Goal: Task Accomplishment & Management: Complete application form

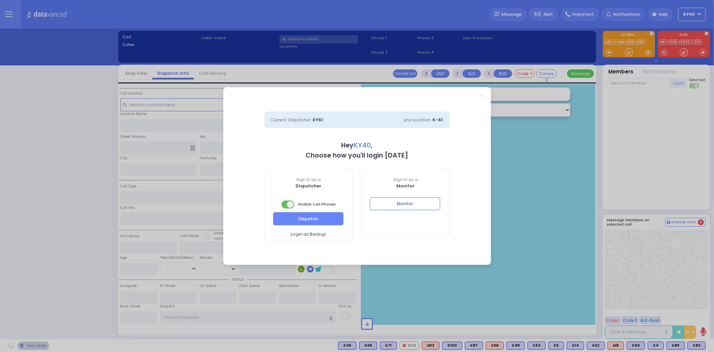
select select "5"
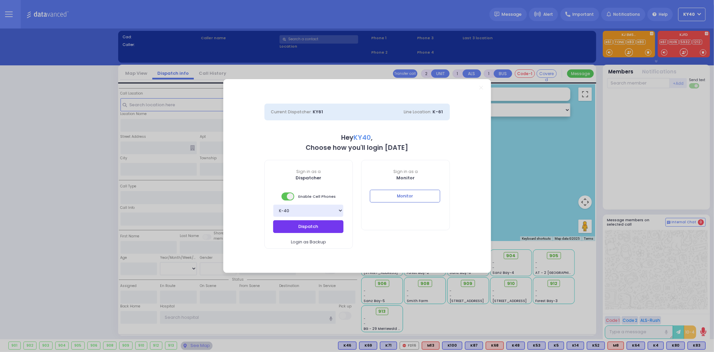
click at [311, 228] on button "Dispatch" at bounding box center [308, 226] width 70 height 13
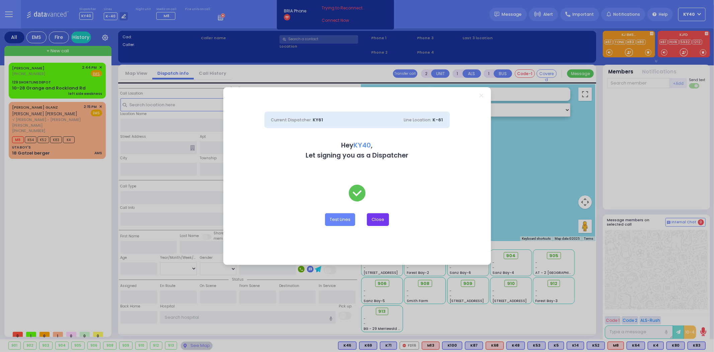
click at [387, 218] on button "Close" at bounding box center [378, 219] width 22 height 13
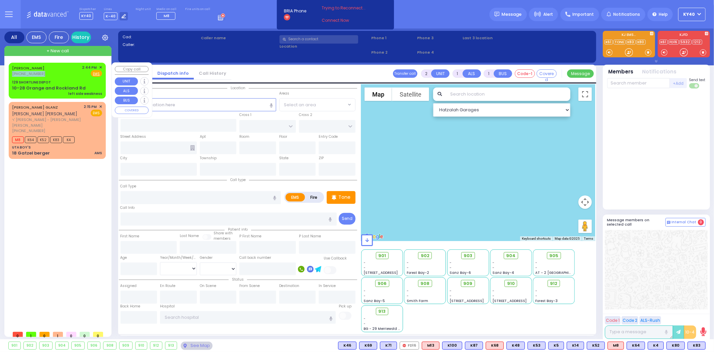
click at [52, 71] on div "TOVA WEISZ (917) 628-8223 2:44 PM ✕ Fire EMS" at bounding box center [57, 71] width 90 height 12
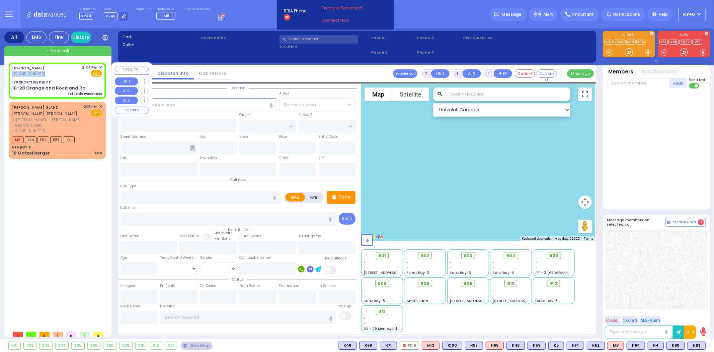
select select
type input "left side weakness"
radio input "true"
type input "72"
select select "Year"
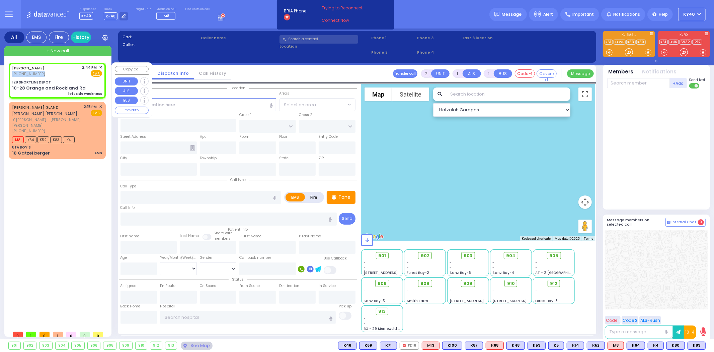
type input "14:44"
type input "129 SHORTLINE DEPOT"
type input "10-28 Orange and Rockland Rd"
type input "Monroe"
type input "[US_STATE]"
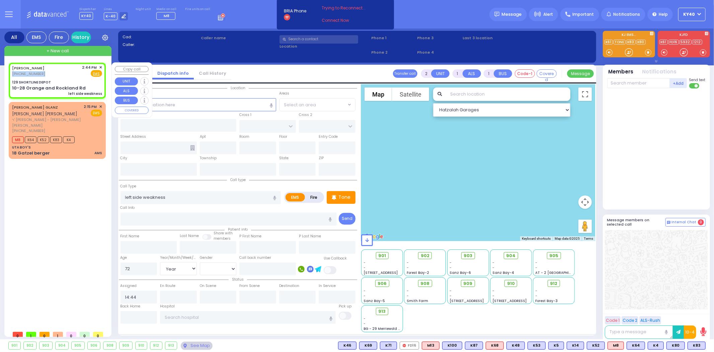
type input "10950"
select select "Hatzalah Garages"
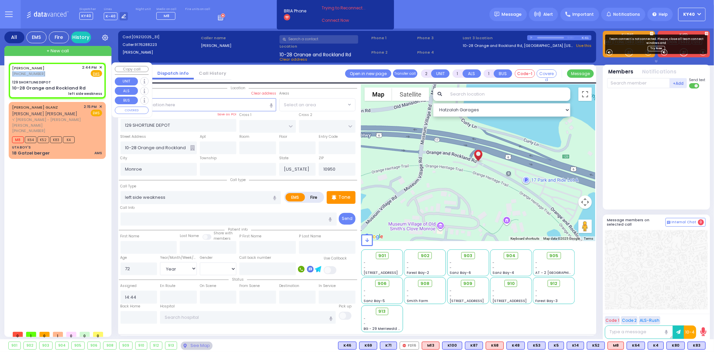
click at [55, 74] on div "TOVA WEISZ (917) 628-8223 2:44 PM ✕ Fire EMS" at bounding box center [57, 71] width 90 height 12
select select
radio input "true"
select select "Year"
select select "Hatzalah Garages"
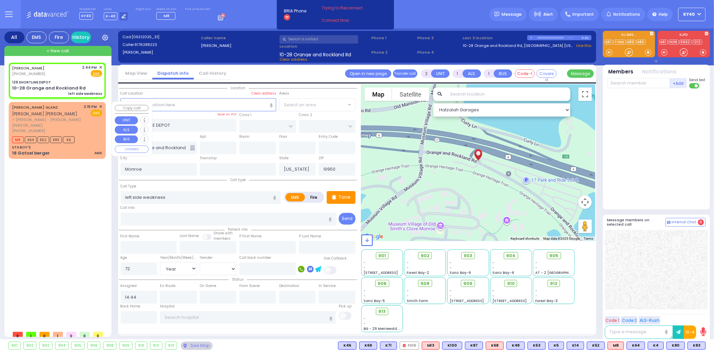
click at [89, 135] on div "M8 K64 K52 K83 K4" at bounding box center [57, 139] width 90 height 8
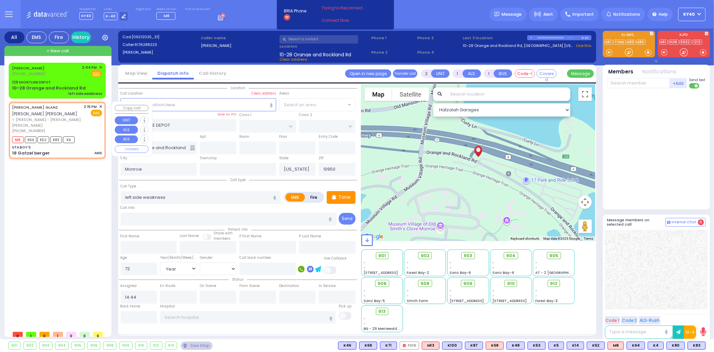
select select
type input "AMS"
radio input "true"
type input "ARON SHMIEL"
type input "GLANZ"
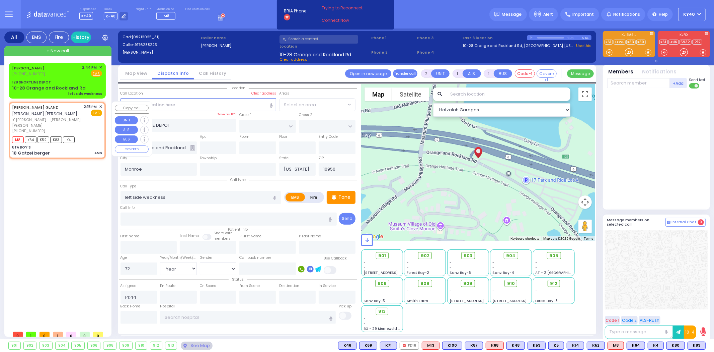
select select
type input "14:15"
type input "14:17"
type input "UTA BOY'S"
type input "KAHAN DR"
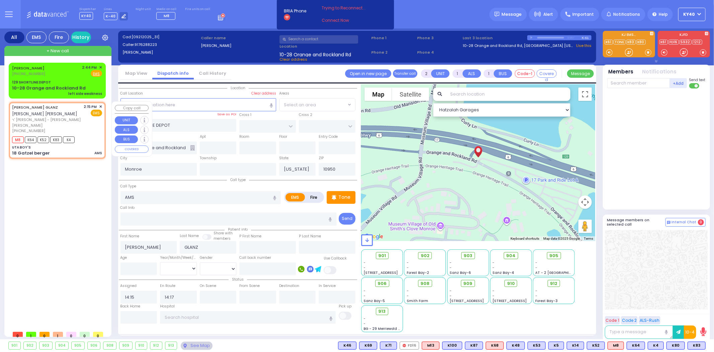
type input "MERON DR"
type input "18 Gatzel berger"
select select "Hatzalah Garages"
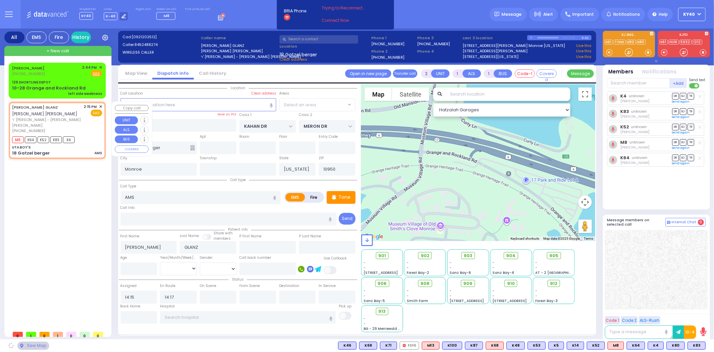
select select "SECTION 4"
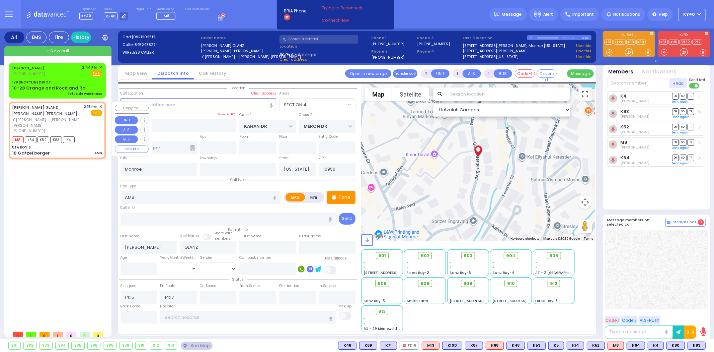
click at [89, 135] on div "M8 K64 K52 K83 K4" at bounding box center [57, 139] width 90 height 8
select select
radio input "true"
select select
select select "SECTION 4"
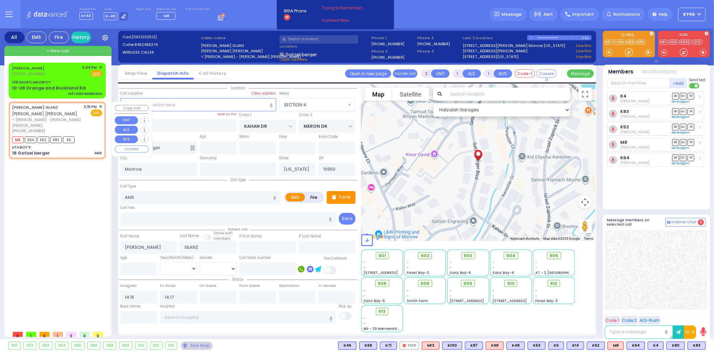
select select "Hatzalah Garages"
click at [383, 310] on span "913" at bounding box center [384, 311] width 7 height 7
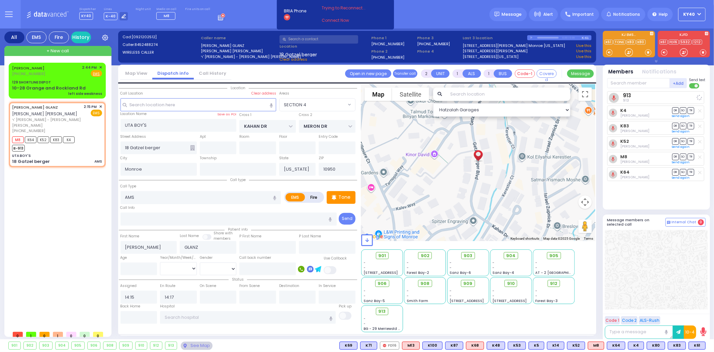
select select
radio input "true"
select select
select select "Hatzalah Garages"
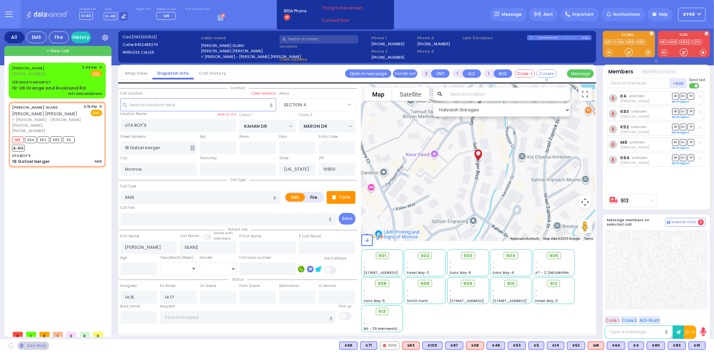
select select "SECTION 4"
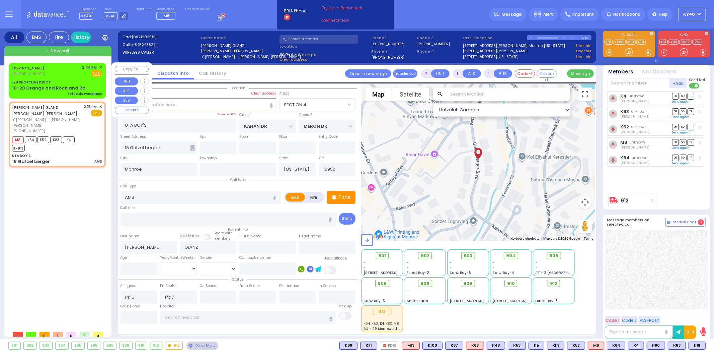
click at [45, 72] on div "TOVA WEISZ (917) 628-8223 2:44 PM ✕ Fire EMS" at bounding box center [57, 71] width 90 height 12
select select
type input "left side weakness"
radio input "true"
type input "72"
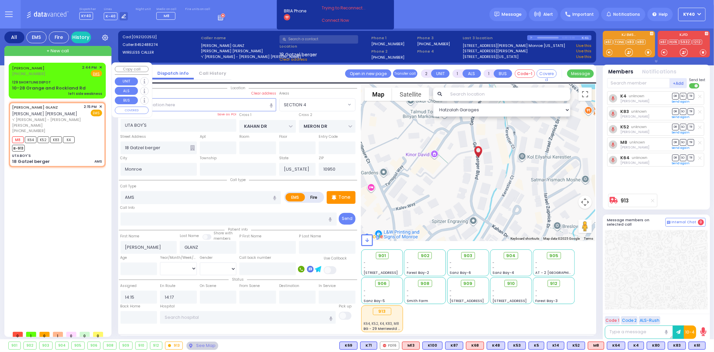
select select "Year"
type input "14:44"
select select "Hatzalah Garages"
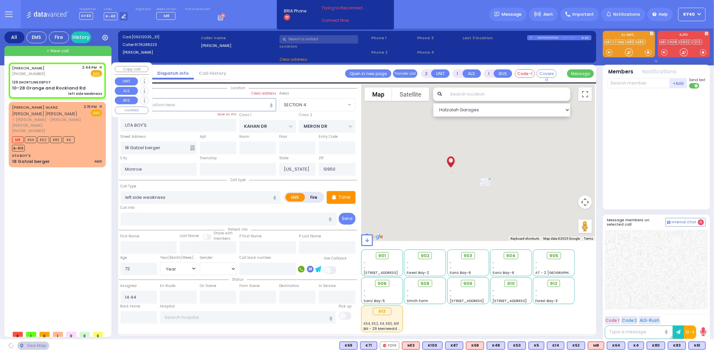
type input "129 SHORTLINE DEPOT"
type input "10-28 Orange and Rockland Rd"
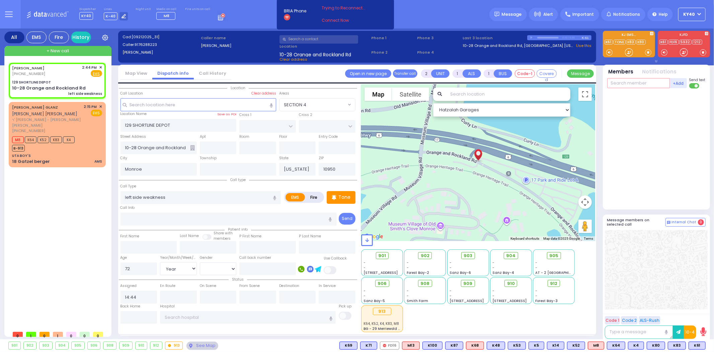
click at [652, 88] on input "text" at bounding box center [638, 83] width 63 height 10
type input "68"
click at [654, 94] on div "[PERSON_NAME]" at bounding box center [669, 96] width 38 height 7
click at [648, 84] on input "text" at bounding box center [638, 83] width 63 height 10
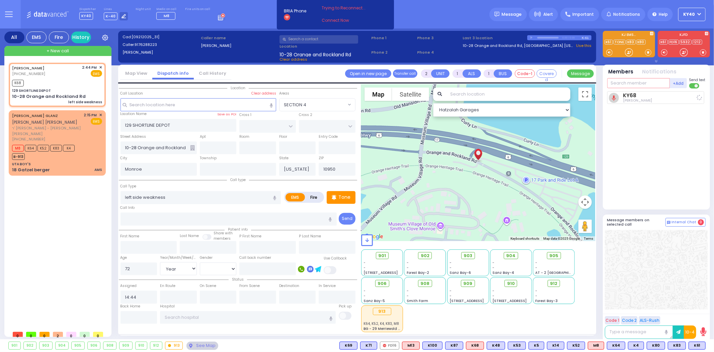
select select
radio input "true"
select select "Year"
type input "15:02"
select select "Hatzalah Garages"
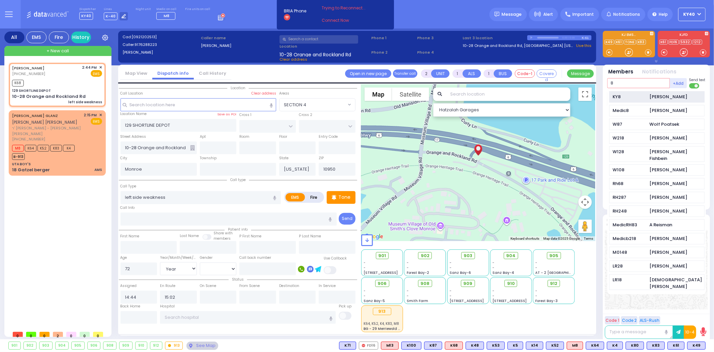
type input "8"
click at [645, 94] on div "KY8" at bounding box center [629, 96] width 33 height 7
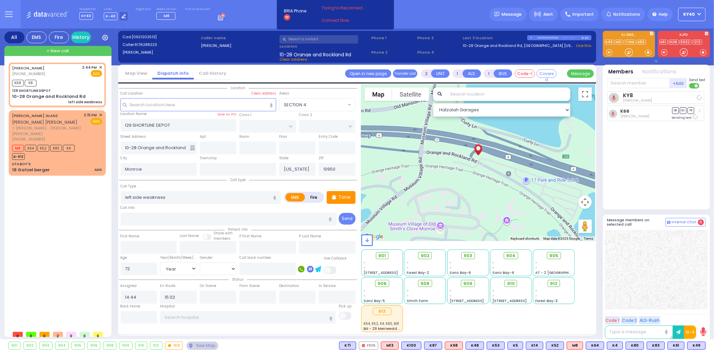
select select
radio input "true"
select select "Year"
select select "Hatzalah Garages"
click at [82, 75] on div "[PERSON_NAME] [PHONE_NUMBER] 2:44 PM ✕ EMS" at bounding box center [57, 71] width 90 height 12
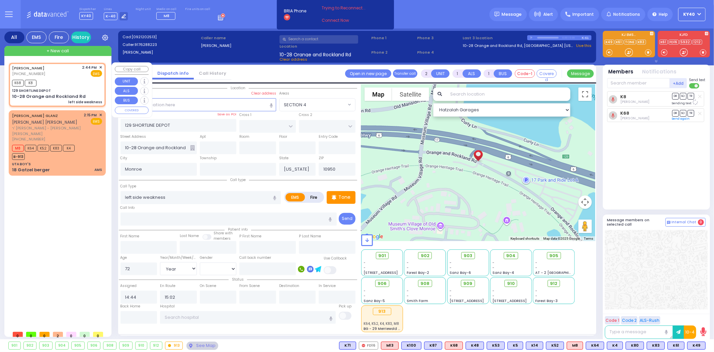
select select
radio input "true"
select select "Year"
select select "Hatzalah Garages"
click at [81, 143] on div "M8 K64 K52 K83 K4 B-913" at bounding box center [57, 151] width 90 height 17
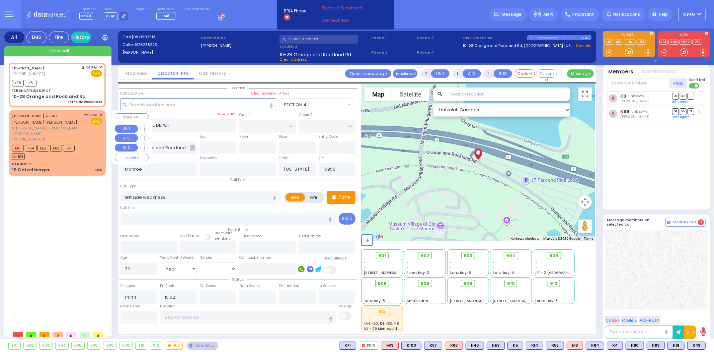
select select
type input "AMS"
radio input "true"
type input "ARON SHMIEL"
type input "GLANZ"
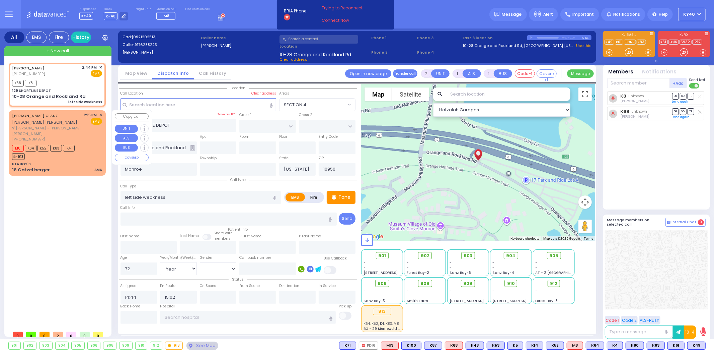
select select
type input "14:15"
type input "14:17"
select select "Hatzalah Garages"
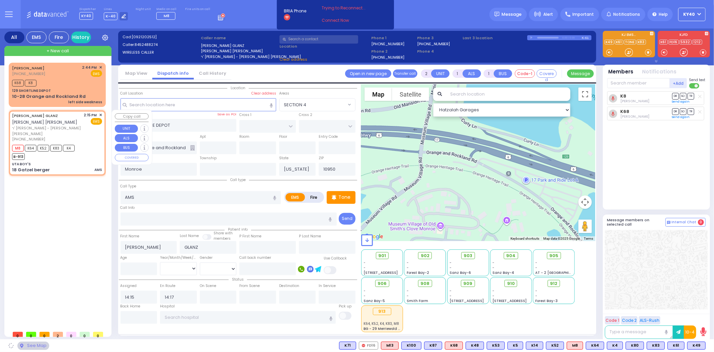
type input "UTA BOY'S"
type input "KAHAN DR"
type input "MERON DR"
type input "18 Gatzel berger"
select select "SECTION 4"
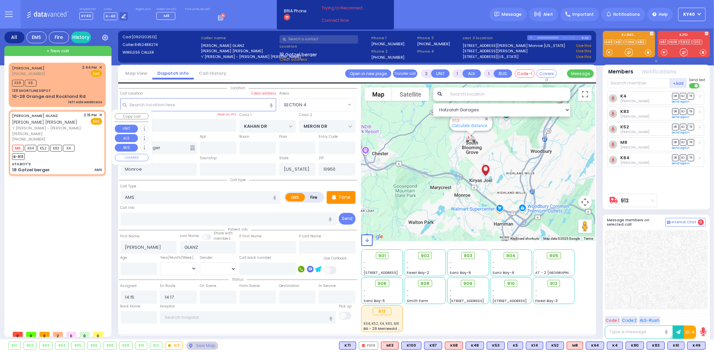
click at [81, 144] on div "M8 K64 K52 K83 K4 B-913" at bounding box center [57, 151] width 90 height 17
select select
radio input "true"
select select
select select "SECTION 4"
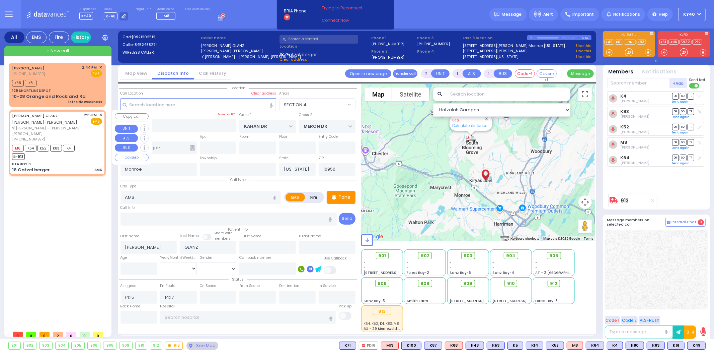
select select "Hatzalah Garages"
click at [66, 78] on div "K68 K8" at bounding box center [57, 82] width 90 height 8
select select
type input "left side weakness"
radio input "true"
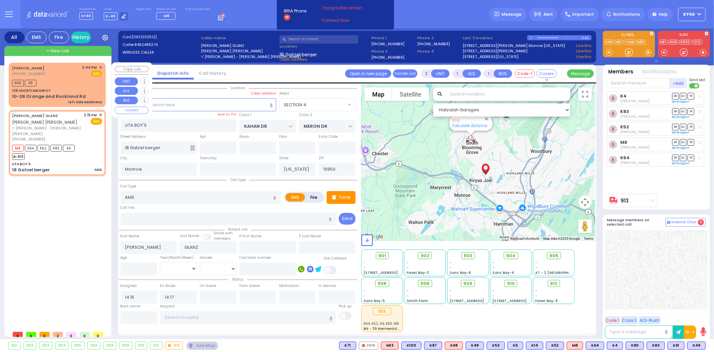
type input "72"
select select "Year"
type input "14:44"
type input "15:02"
select select "Hatzalah Garages"
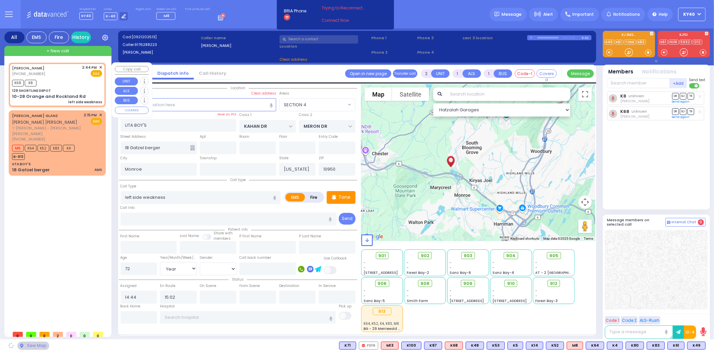
type input "129 SHORTLINE DEPOT"
type input "10-28 Orange and Rockland Rd"
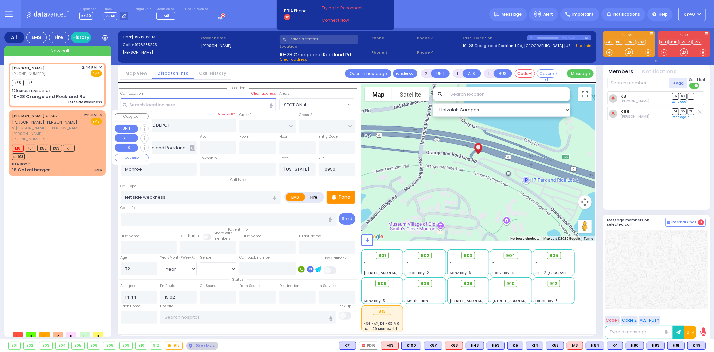
click at [82, 128] on div "ARON SHMIEL GLANZ אהרן שמואל גלאנץ ר' בערל - הרר מאיר לייב קטינא (845) 248-8274…" at bounding box center [57, 127] width 90 height 30
select select
type input "AMS"
radio input "true"
type input "ARON SHMIEL"
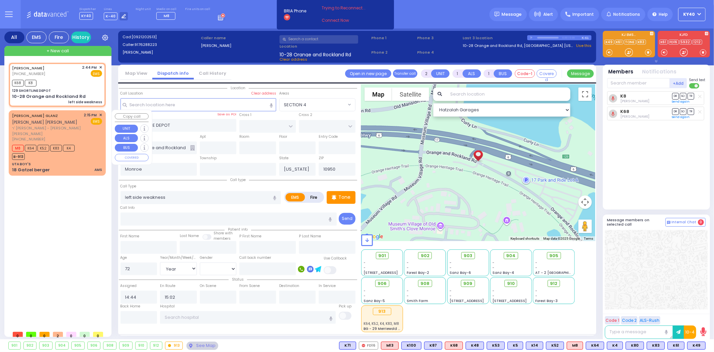
type input "GLANZ"
select select
type input "14:15"
type input "14:17"
select select "Hatzalah Garages"
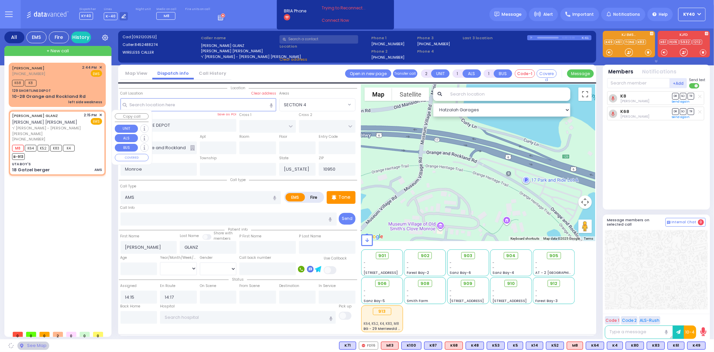
type input "UTA BOY'S"
type input "KAHAN DR"
type input "MERON DR"
type input "18 Gatzel berger"
select select "SECTION 4"
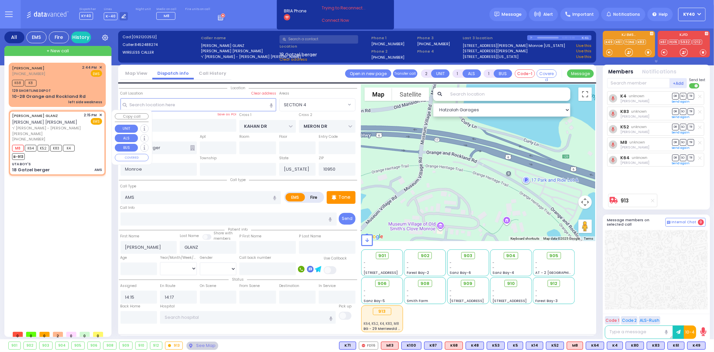
click at [84, 128] on div "ARON SHMIEL GLANZ אהרן שמואל גלאנץ ר' בערל - הרר מאיר לייב קטינא (845) 248-8274…" at bounding box center [57, 127] width 90 height 30
select select
radio input "true"
select select
select select "Hatzalah Garages"
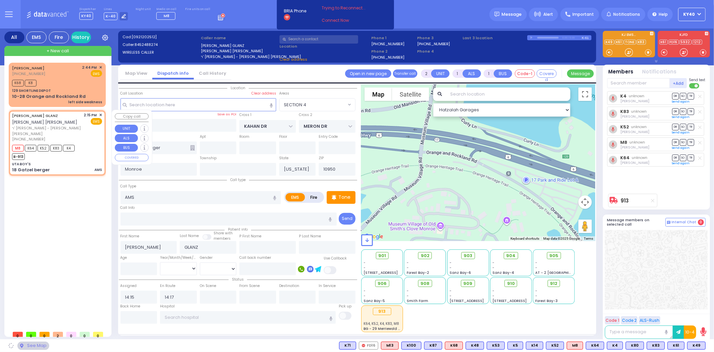
select select "SECTION 4"
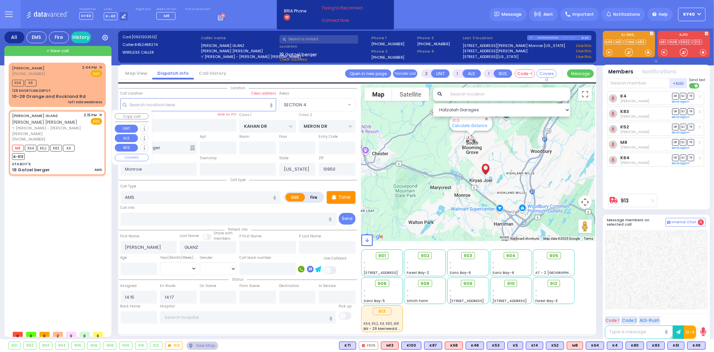
click at [84, 128] on div "ARON SHMIEL GLANZ אהרן שמואל גלאנץ ר' בערל - הרר מאיר לייב קטינא (845) 248-8274…" at bounding box center [57, 127] width 90 height 30
select select
radio input "true"
select select
select select "Hatzalah Garages"
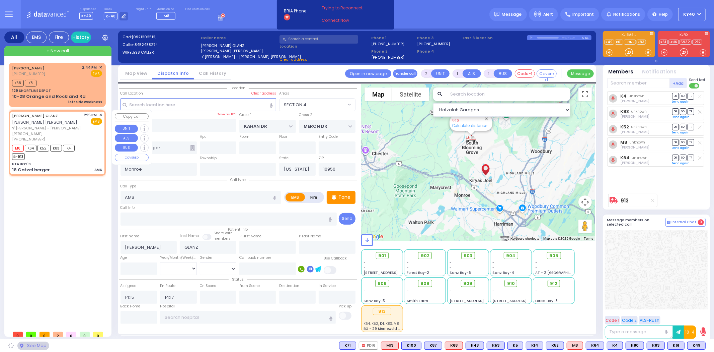
select select "SECTION 4"
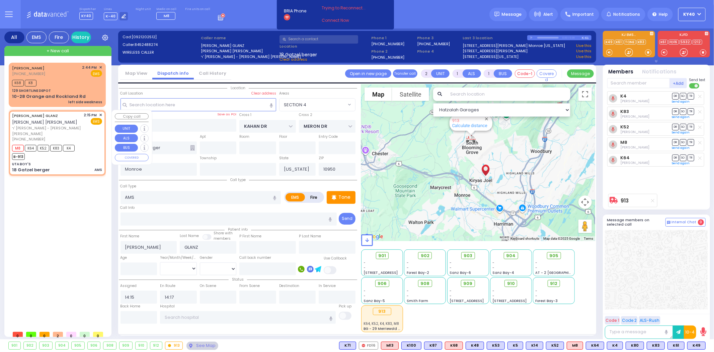
click at [84, 128] on div "ARON SHMIEL GLANZ אהרן שמואל גלאנץ ר' בערל - הרר מאיר לייב קטינא (845) 248-8274…" at bounding box center [57, 127] width 90 height 30
select select
radio input "true"
select select
select select "Hatzalah Garages"
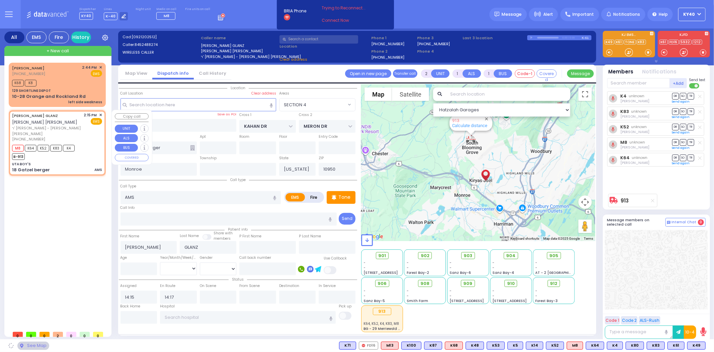
select select "SECTION 4"
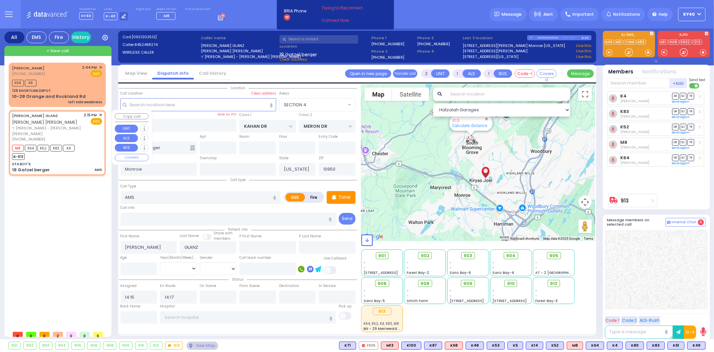
click at [101, 113] on span "✕" at bounding box center [100, 115] width 3 height 6
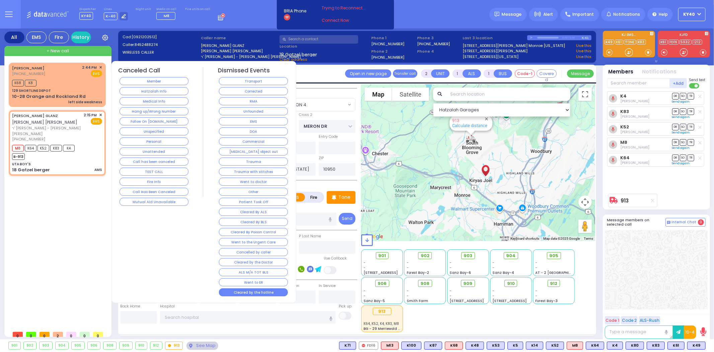
click at [258, 293] on button "Cleared by the hotline" at bounding box center [253, 292] width 69 height 8
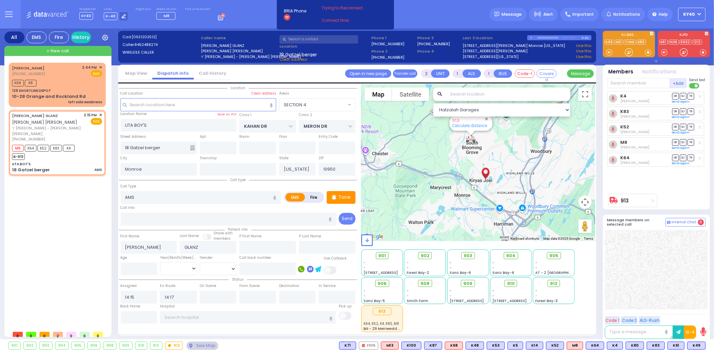
select select
radio input "true"
select select
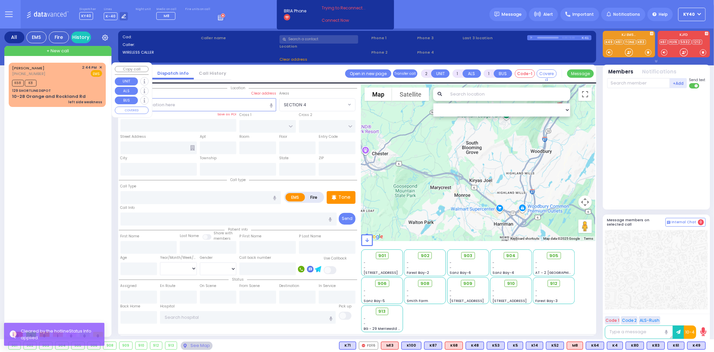
click at [72, 75] on div "[PERSON_NAME] [PHONE_NUMBER] 2:44 PM ✕ EMS" at bounding box center [57, 71] width 90 height 12
select select
type input "left side weakness"
radio input "true"
type input "72"
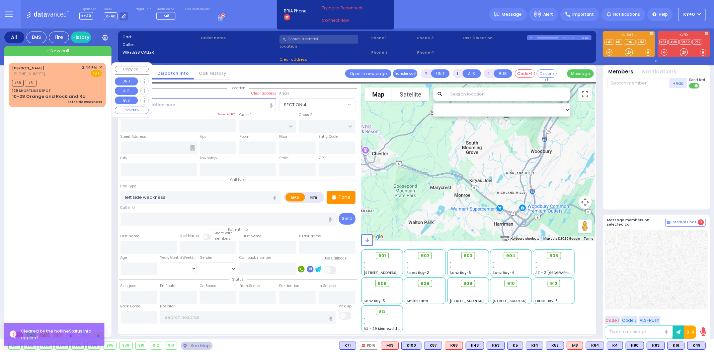
select select "Year"
type input "14:44"
type input "15:02"
select select "Hatzalah Garages"
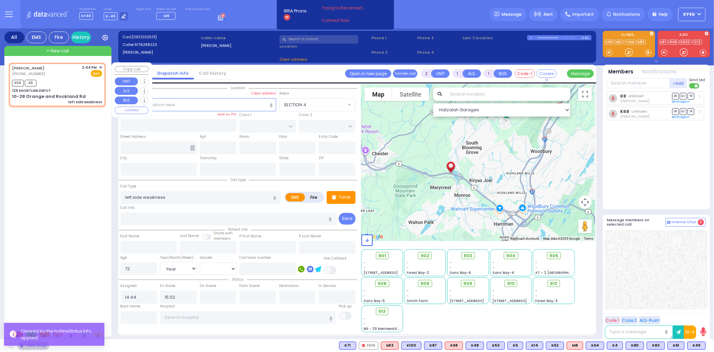
type input "129 SHORTLINE DEPOT"
type input "10-28 Orange and Rockland Rd"
type input "Monroe"
type input "[US_STATE]"
type input "10950"
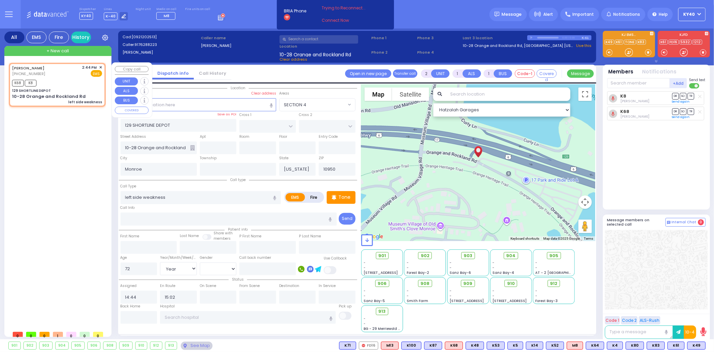
click at [109, 70] on div "+ New call TOVA WEISZ (917) 628-8223 K8" at bounding box center [57, 191] width 107 height 291
click at [79, 79] on div "K68 K8" at bounding box center [57, 82] width 90 height 8
select select
radio input "true"
select select "Year"
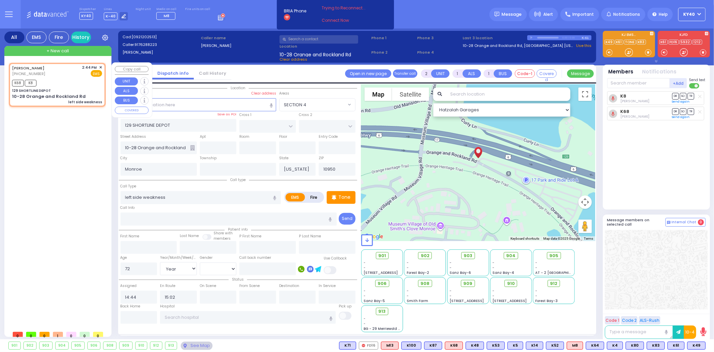
select select "Hatzalah Garages"
click at [676, 284] on div at bounding box center [656, 269] width 103 height 79
click at [63, 82] on div "K68 K8" at bounding box center [57, 82] width 90 height 8
select select
radio input "true"
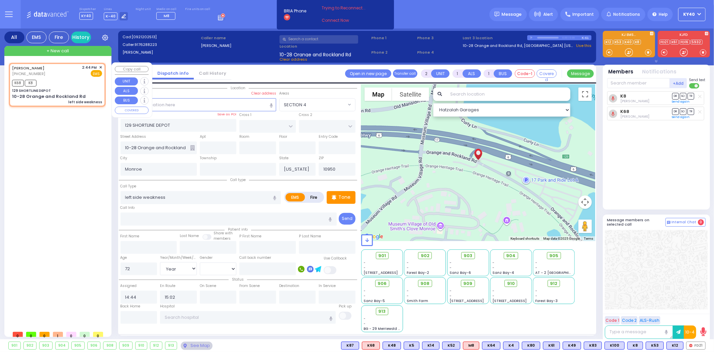
select select "Year"
select select "Hatzalah Garages"
click at [64, 75] on div "TOVA WEISZ (917) 628-8223 2:44 PM ✕ EMS K68 K8" at bounding box center [57, 85] width 94 height 42
select select
radio input "true"
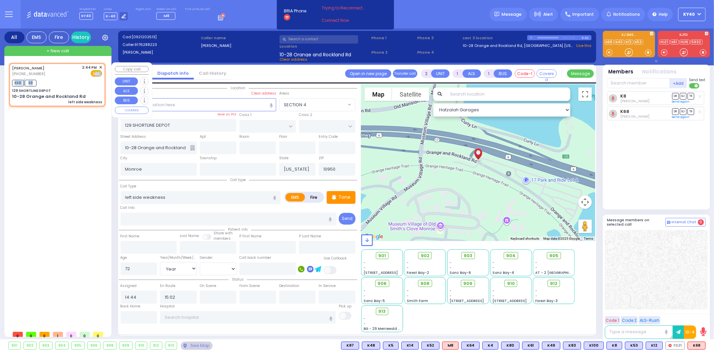
select select "Year"
select select "Hatzalah Garages"
click at [66, 74] on div "[PERSON_NAME] [PHONE_NUMBER] 2:44 PM ✕ EMS" at bounding box center [57, 71] width 90 height 12
select select
radio input "true"
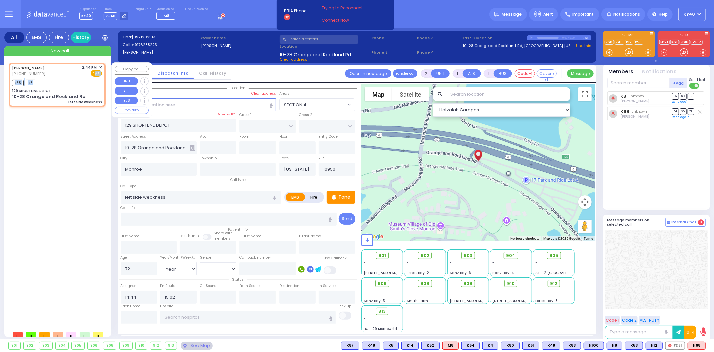
select select "Year"
select select "Hatzalah Garages"
click at [50, 139] on div "TOVA WEISZ (917) 628-8223 2:44 PM ✕ K68 K8" at bounding box center [59, 195] width 100 height 264
click at [62, 74] on div "[PERSON_NAME] [PHONE_NUMBER] 2:44 PM ✕ EMS" at bounding box center [57, 71] width 90 height 12
select select
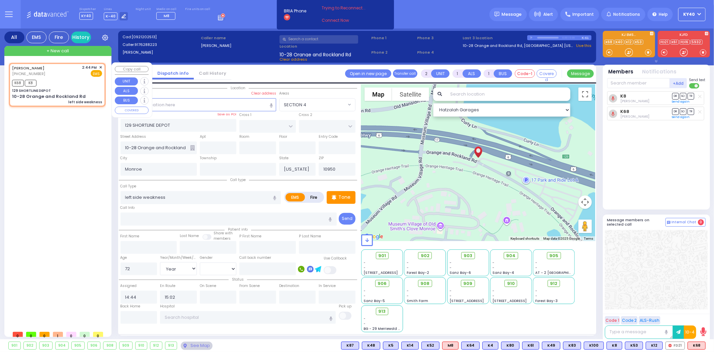
radio input "true"
select select "Year"
select select "Hatzalah Garages"
click at [680, 220] on span "Internal Chat" at bounding box center [684, 222] width 25 height 5
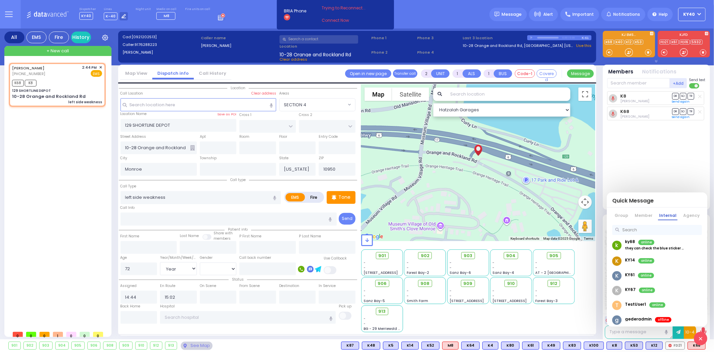
click at [634, 245] on div "ky68 online" at bounding box center [654, 241] width 59 height 5
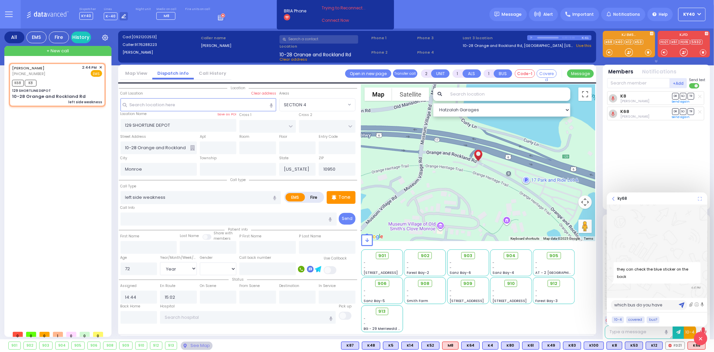
type textarea "which bus do you have"
click at [682, 304] on img at bounding box center [682, 305] width 6 height 6
click at [702, 339] on icon at bounding box center [700, 338] width 3 height 7
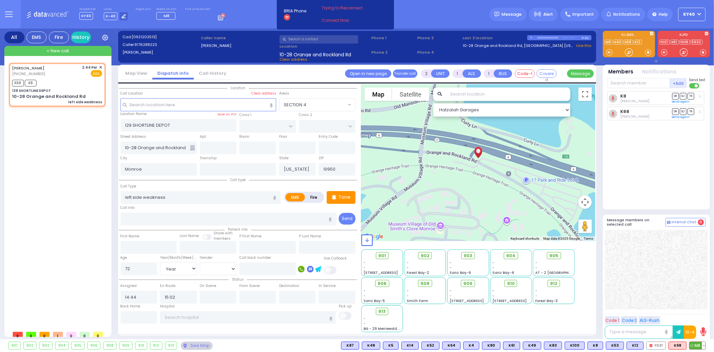
click at [703, 345] on button at bounding box center [703, 344] width 3 height 7
click at [700, 316] on icon at bounding box center [698, 315] width 7 height 7
click at [614, 282] on div at bounding box center [656, 269] width 103 height 79
click at [556, 282] on span "912" at bounding box center [556, 283] width 7 height 7
select select
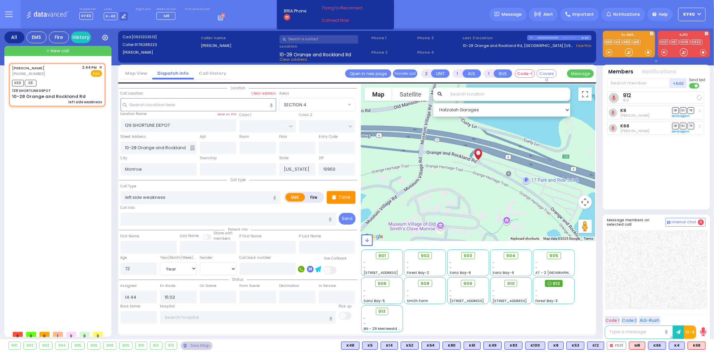
radio input "true"
select select "Year"
select select "Hatzalah Garages"
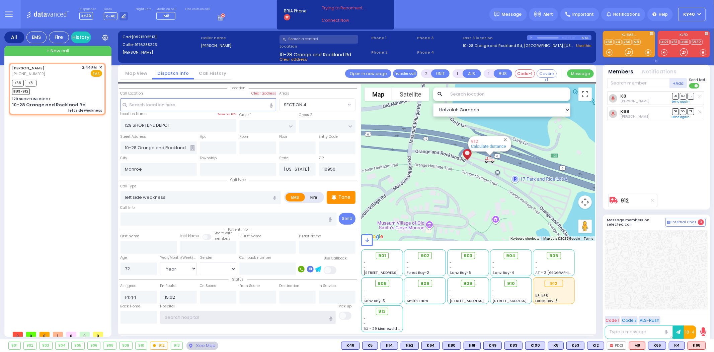
click at [222, 314] on input "text" at bounding box center [248, 317] width 176 height 13
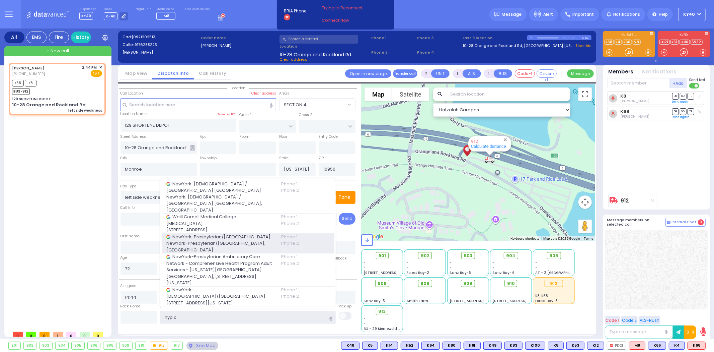
type input "nyp c"
click at [239, 243] on span "NewYork-Presbyterian/[PERSON_NAME][GEOGRAPHIC_DATA], [GEOGRAPHIC_DATA]" at bounding box center [219, 246] width 106 height 13
type input "NewYork-Presbyterian/[PERSON_NAME][GEOGRAPHIC_DATA]"
type input "NewYork-Presbyterian/[PERSON_NAME][GEOGRAPHIC_DATA], [GEOGRAPHIC_DATA]"
type input "[US_STATE]"
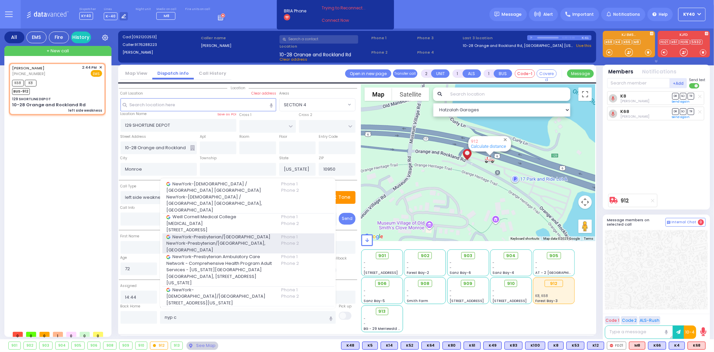
type input "[US_STATE]"
type input "10065"
type input "40.7644066"
type input "-73.9541833"
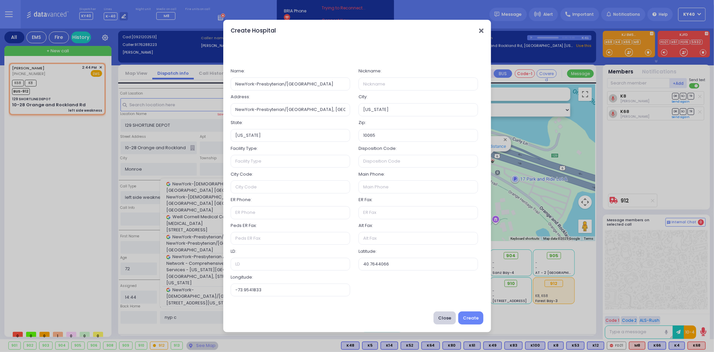
click at [480, 29] on icon "Close" at bounding box center [481, 30] width 4 height 7
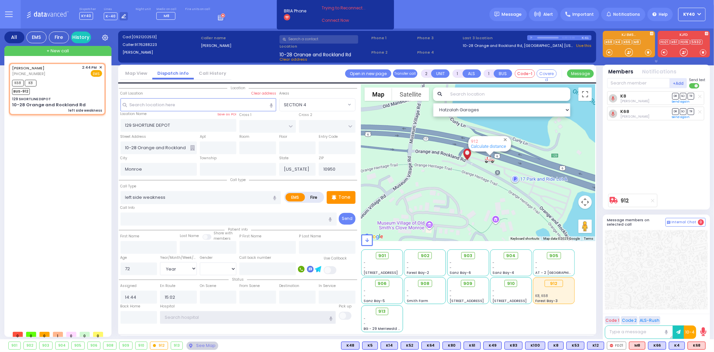
click at [204, 315] on input "text" at bounding box center [248, 317] width 176 height 13
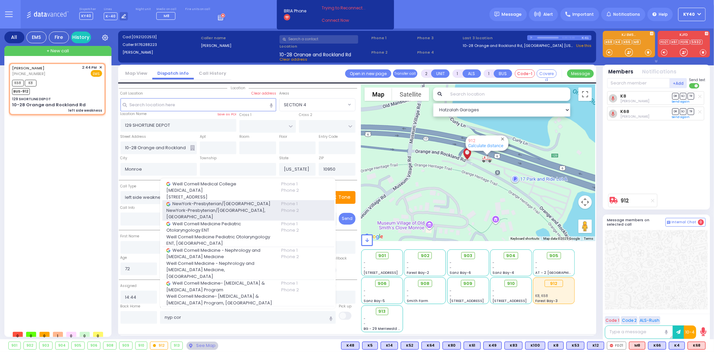
click at [218, 215] on span "NewYork-Presbyterian/[PERSON_NAME][GEOGRAPHIC_DATA], [GEOGRAPHIC_DATA]" at bounding box center [219, 213] width 106 height 13
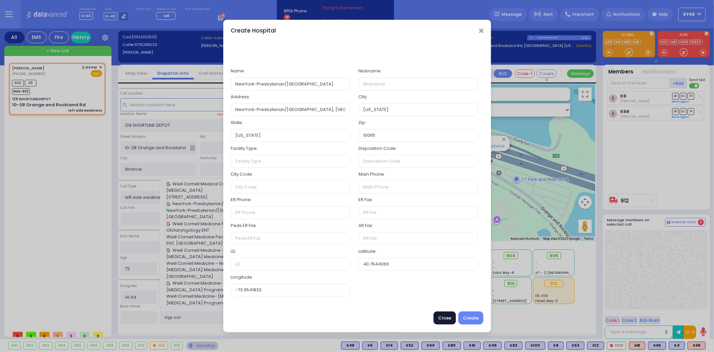
click at [447, 321] on button "Close" at bounding box center [445, 317] width 22 height 13
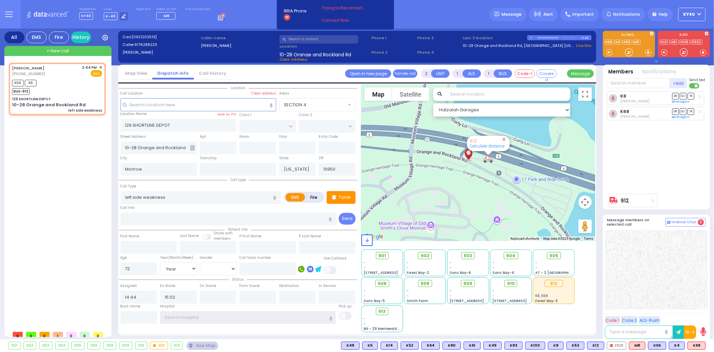
drag, startPoint x: 199, startPoint y: 315, endPoint x: 194, endPoint y: 327, distance: 13.7
click at [200, 317] on input "text" at bounding box center [248, 317] width 176 height 13
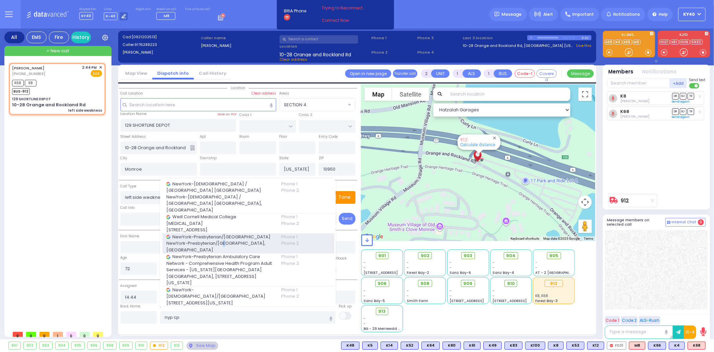
click at [224, 240] on span "NewYork-Presbyterian/[PERSON_NAME][GEOGRAPHIC_DATA], [GEOGRAPHIC_DATA]" at bounding box center [219, 246] width 106 height 13
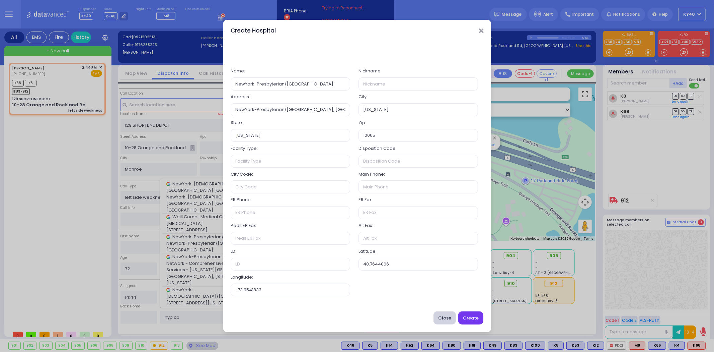
click at [473, 316] on button "Create" at bounding box center [470, 317] width 25 height 13
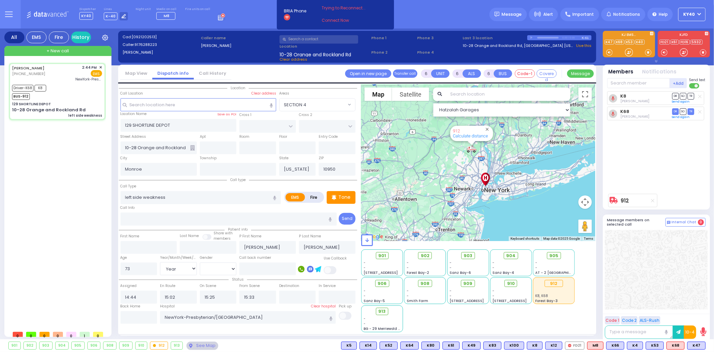
click at [306, 40] on input "text" at bounding box center [319, 39] width 79 height 8
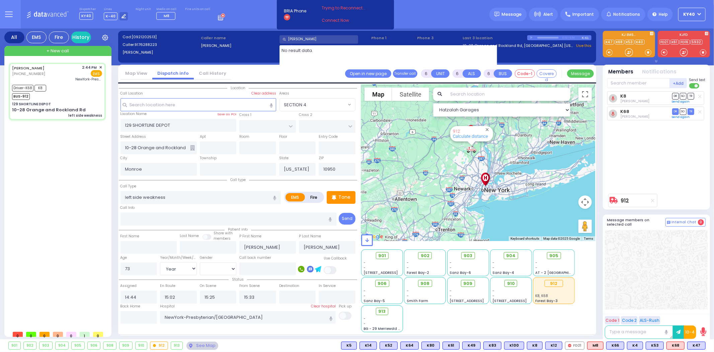
click at [310, 39] on input "fisch" at bounding box center [319, 39] width 79 height 8
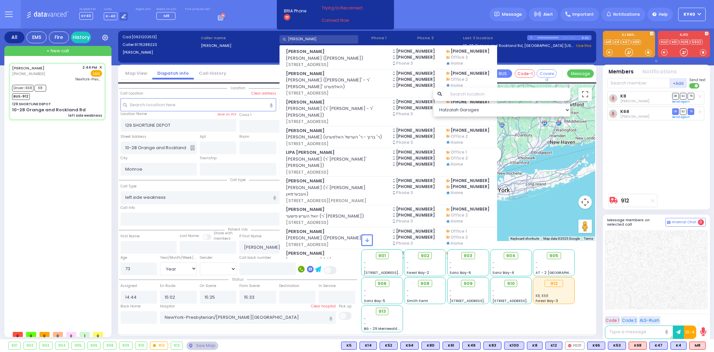
select select
select select "Year"
select select "[DEMOGRAPHIC_DATA]"
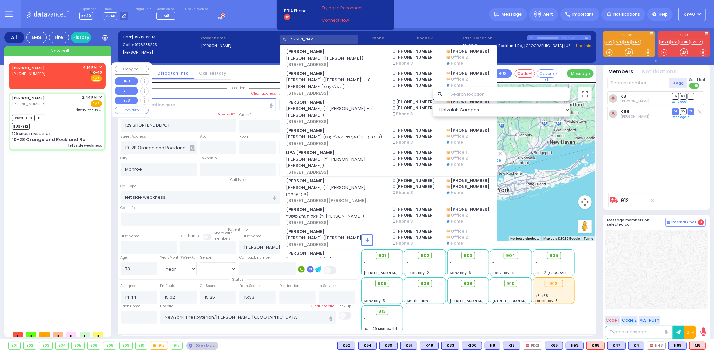
type input "[PERSON_NAME]"
click at [41, 71] on div "[PHONE_NUMBER]" at bounding box center [29, 74] width 35 height 6
type input "2"
type input "1"
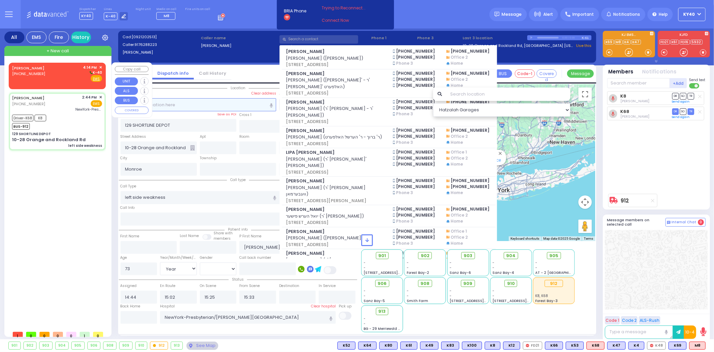
select select
radio input "true"
select select
type input "16:14"
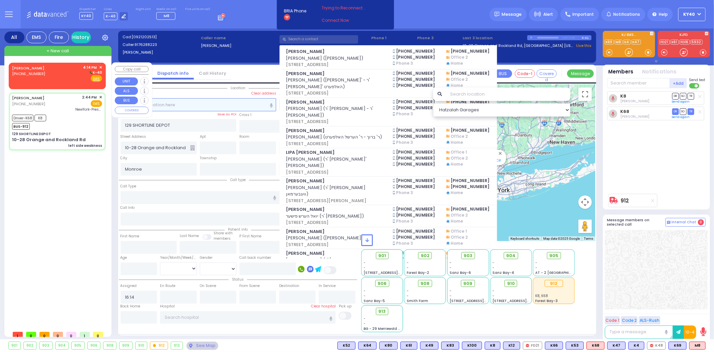
select select "Hatzalah Garages"
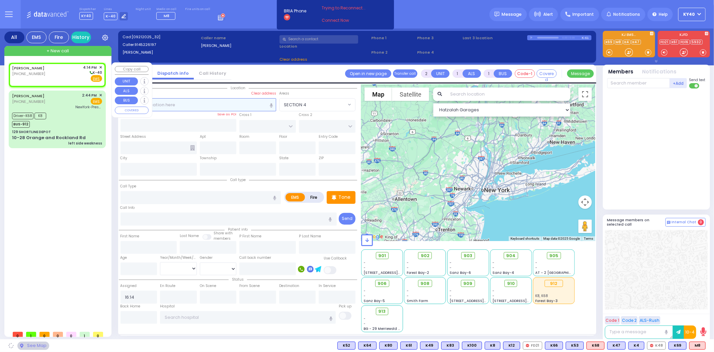
select select
radio input "true"
select select
select select "Hatzalah Garages"
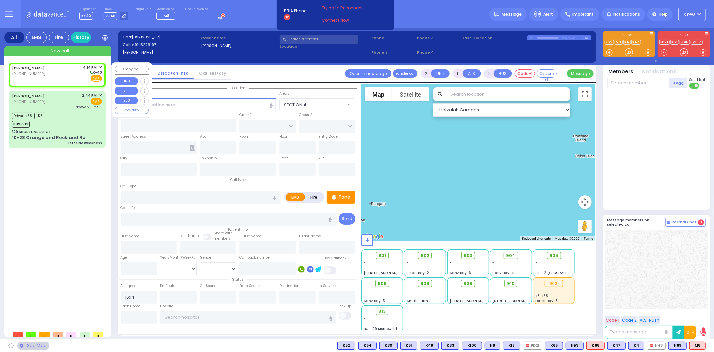
click at [45, 70] on div "[PERSON_NAME] [PHONE_NUMBER] 4:14 PM ✕ K-40" at bounding box center [57, 73] width 90 height 17
select select
radio input "true"
select select
select select "Hatzalah Garages"
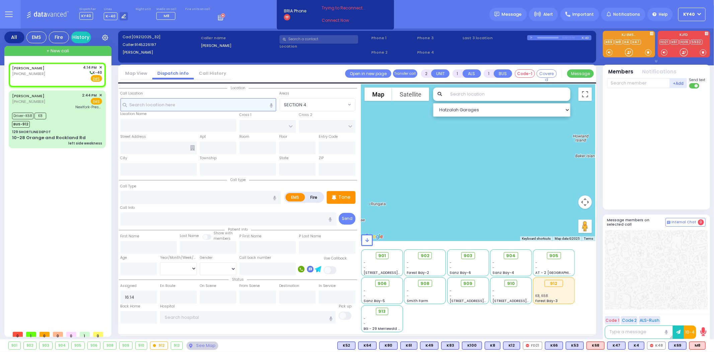
click at [169, 103] on input "text" at bounding box center [199, 104] width 156 height 13
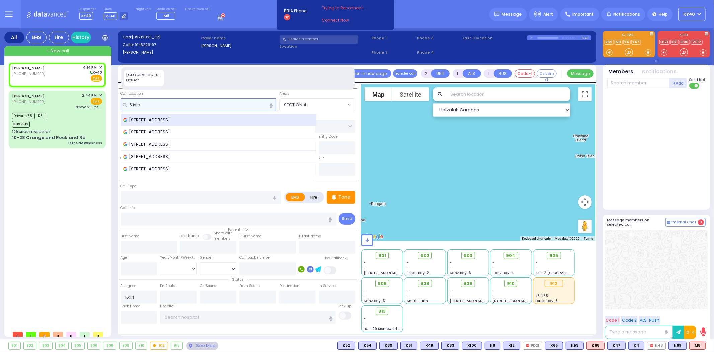
type input "5 isla"
click at [169, 120] on span "[STREET_ADDRESS]" at bounding box center [148, 120] width 50 height 7
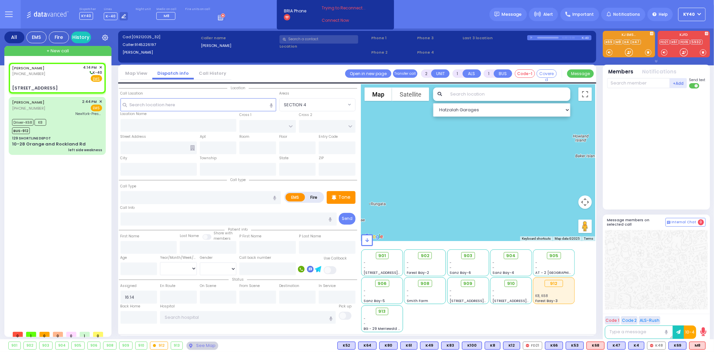
select select
radio input "true"
select select
select select "Hatzalah Garages"
type input "TEPHANIC AVE"
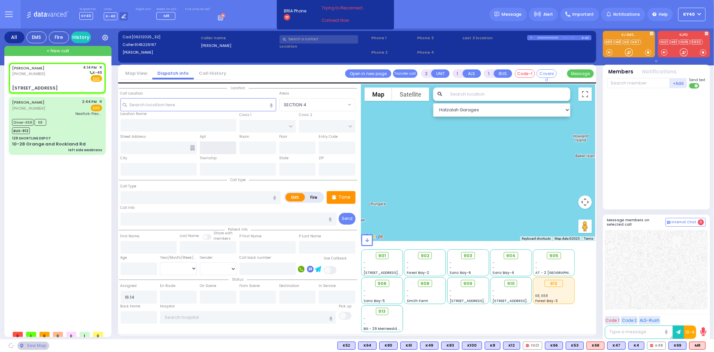
type input "[GEOGRAPHIC_DATA]"
type input "[STREET_ADDRESS]"
type input "Monroe"
type input "[US_STATE]"
type input "10950"
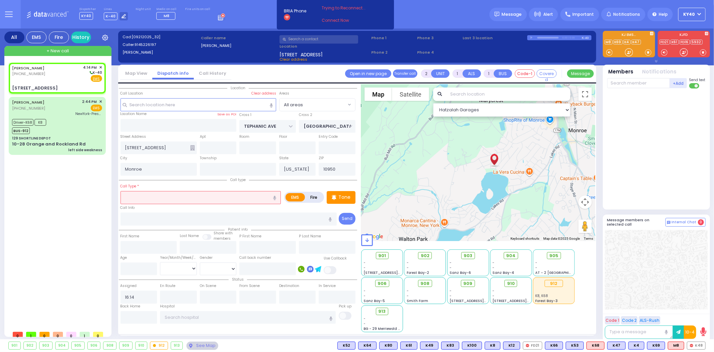
click at [138, 199] on input "text" at bounding box center [201, 197] width 161 height 13
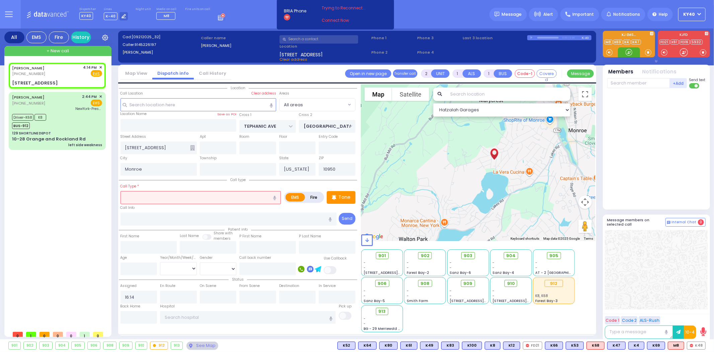
select select
radio input "true"
select select
select select "Hatzalah Garages"
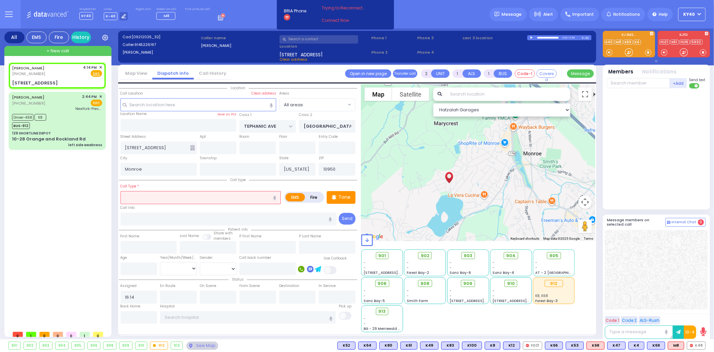
click at [207, 195] on input "text" at bounding box center [201, 197] width 161 height 13
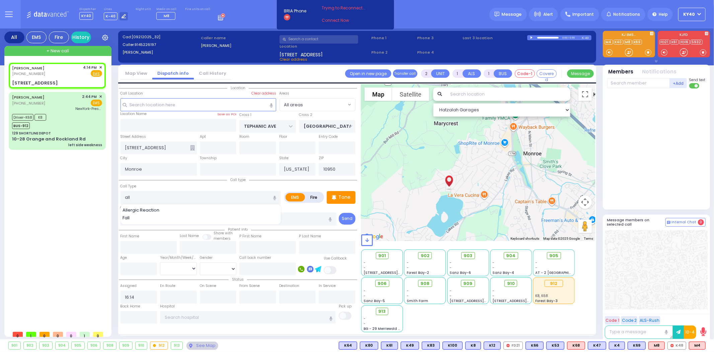
click at [183, 208] on div "Allergic Reaction" at bounding box center [201, 210] width 157 height 7
type input "Allergic Reaction"
select select
radio input "true"
select select
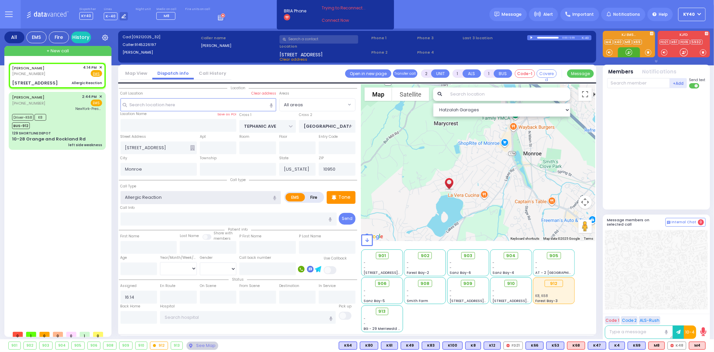
select select "Hatzalah Garages"
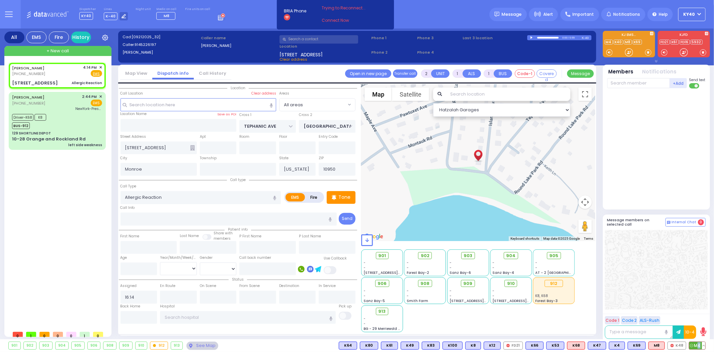
click at [698, 345] on span "M4" at bounding box center [697, 344] width 16 height 7
select select
radio input "true"
select select
type input "16:15"
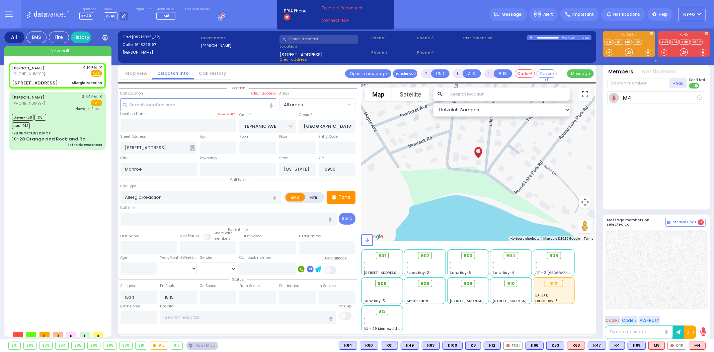
select select "Hatzalah Garages"
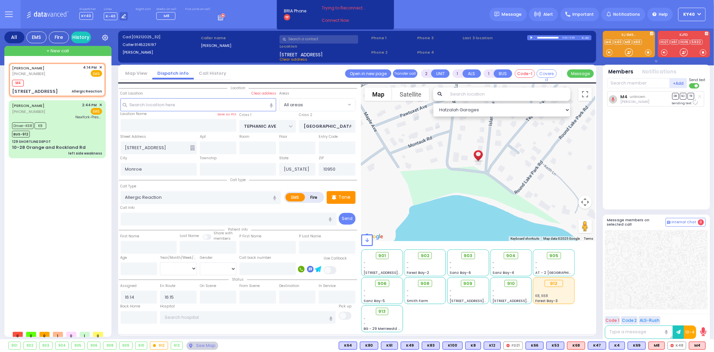
select select
radio input "true"
select select
select select "Hatzalah Garages"
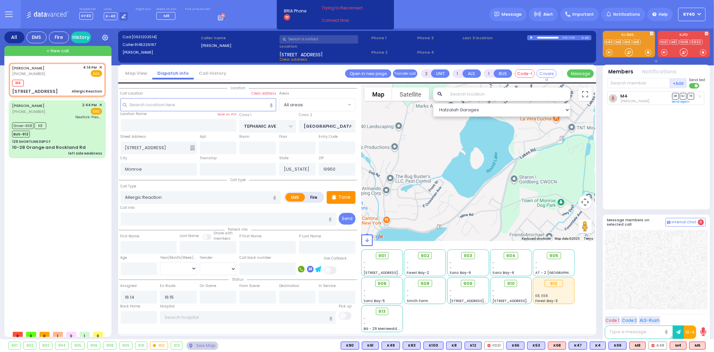
drag, startPoint x: 543, startPoint y: 160, endPoint x: 521, endPoint y: 106, distance: 58.7
click at [521, 106] on div "Hatzalah Garages ← Move left → Move right ↑ Move up ↓ + -" at bounding box center [478, 208] width 234 height 248
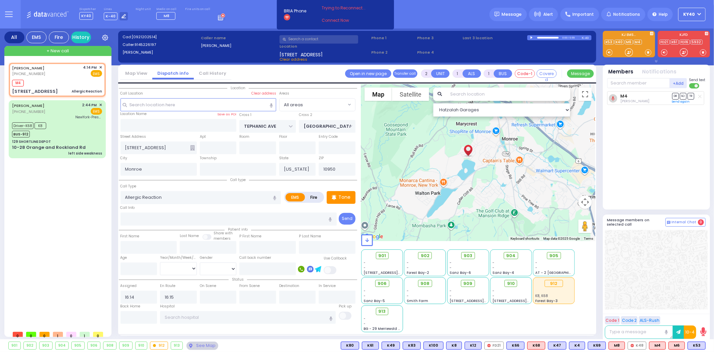
drag, startPoint x: 513, startPoint y: 195, endPoint x: 478, endPoint y: 207, distance: 36.9
click at [478, 207] on div at bounding box center [478, 162] width 234 height 157
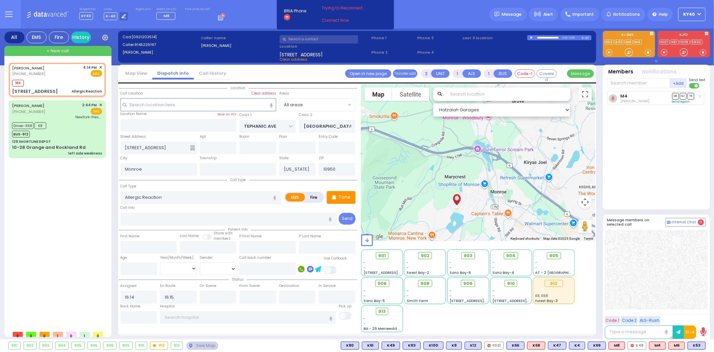
drag, startPoint x: 520, startPoint y: 151, endPoint x: 509, endPoint y: 203, distance: 53.3
click at [509, 203] on div at bounding box center [478, 162] width 234 height 157
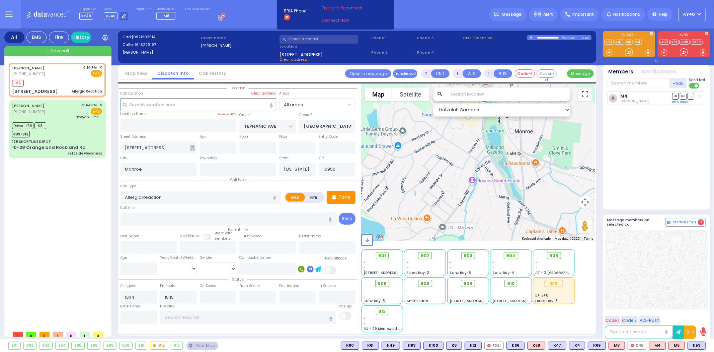
drag, startPoint x: 492, startPoint y: 200, endPoint x: 569, endPoint y: 140, distance: 97.3
click at [569, 140] on div at bounding box center [478, 162] width 234 height 157
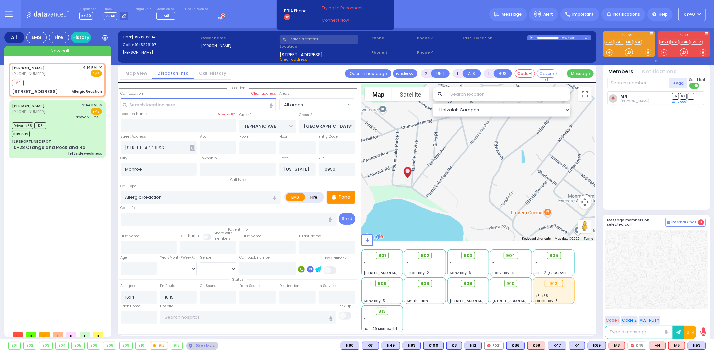
drag, startPoint x: 427, startPoint y: 181, endPoint x: 480, endPoint y: 186, distance: 53.8
click at [481, 185] on div at bounding box center [478, 162] width 234 height 157
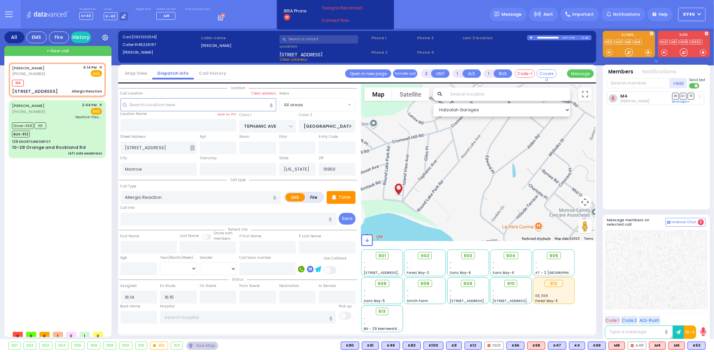
drag, startPoint x: 479, startPoint y: 173, endPoint x: 460, endPoint y: 201, distance: 33.2
click at [460, 201] on div at bounding box center [478, 162] width 234 height 157
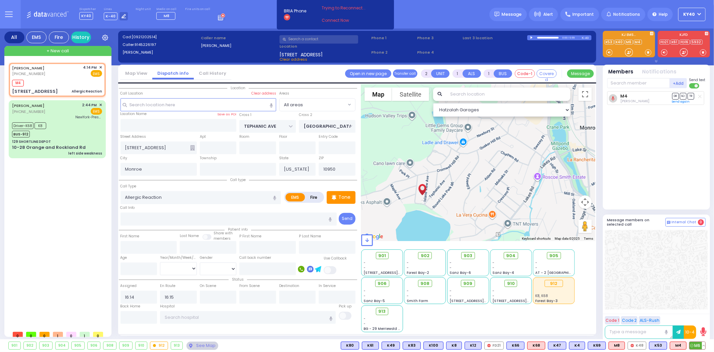
click at [694, 345] on span "M6" at bounding box center [698, 344] width 16 height 7
select select
radio input "true"
select select
select select "Hatzalah Garages"
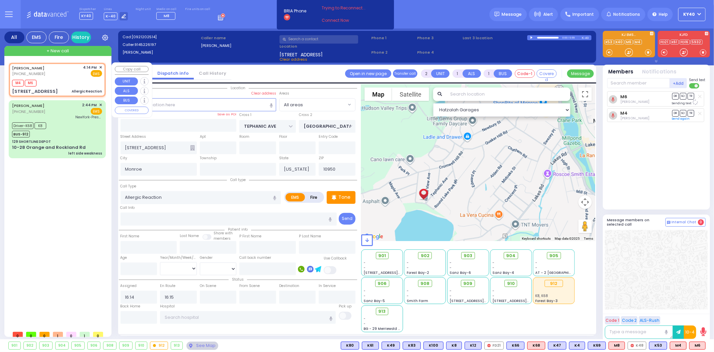
click at [64, 77] on div "[PERSON_NAME] [PHONE_NUMBER] 4:14 PM ✕ EMS M4 M6" at bounding box center [57, 80] width 94 height 32
select select
radio input "true"
select select
select select "Hatzalah Garages"
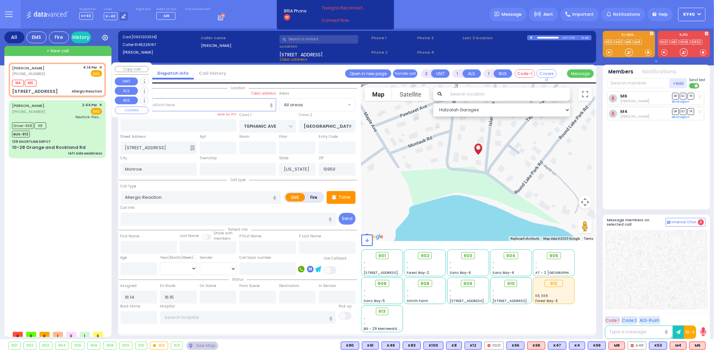
click at [56, 68] on div "[PERSON_NAME] [PHONE_NUMBER] 4:14 PM ✕ EMS" at bounding box center [57, 71] width 90 height 12
select select
radio input "true"
select select
select select "Hatzalah Garages"
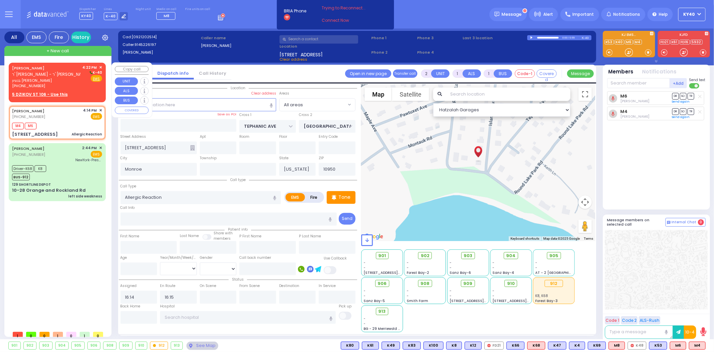
click at [35, 66] on link "[PERSON_NAME]" at bounding box center [28, 67] width 32 height 5
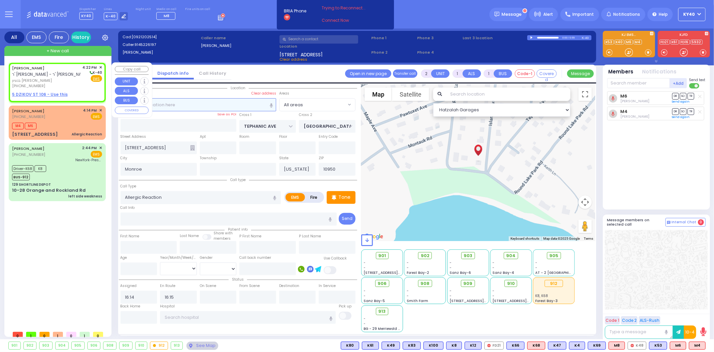
select select
radio input "true"
type input "[PERSON_NAME]"
select select
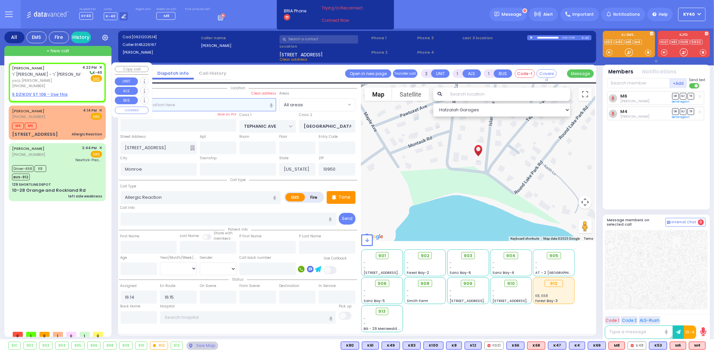
type input "16:22"
select select "Hatzalah Garages"
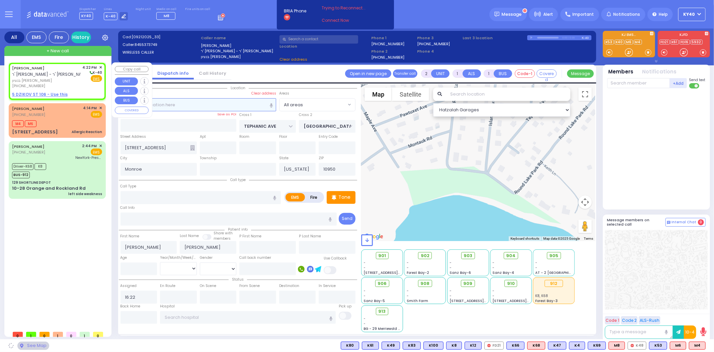
select select
radio input "true"
select select
select select "Hatzalah Garages"
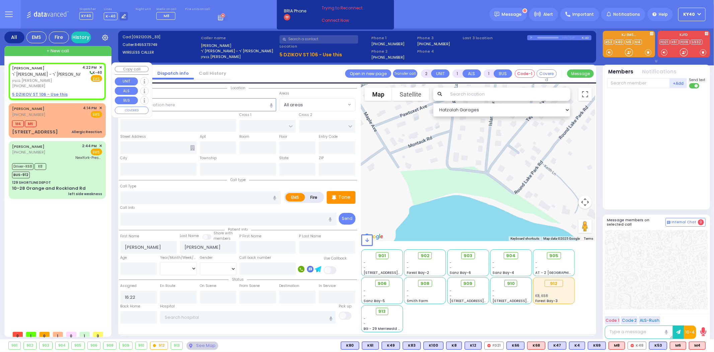
drag, startPoint x: 214, startPoint y: 101, endPoint x: 225, endPoint y: 105, distance: 11.3
click at [0, 0] on div "No address found!" at bounding box center [0, 0] width 0 height 0
click at [230, 104] on input "text" at bounding box center [199, 104] width 156 height 13
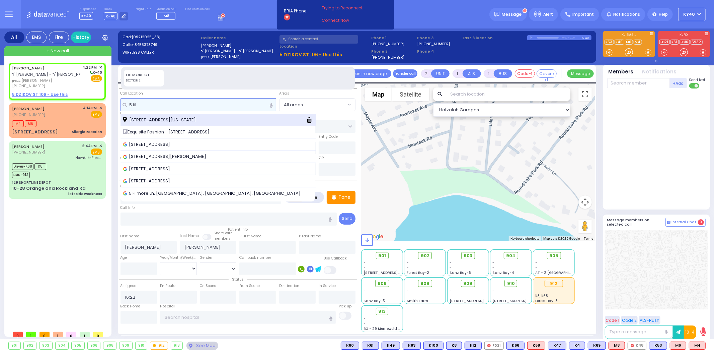
type input "5 fil"
click at [198, 117] on span "[STREET_ADDRESS][US_STATE]" at bounding box center [160, 120] width 75 height 7
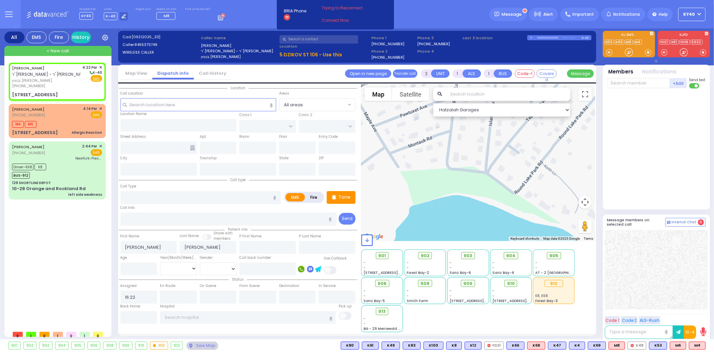
select select
radio input "true"
select select
select select "Hatzalah Garages"
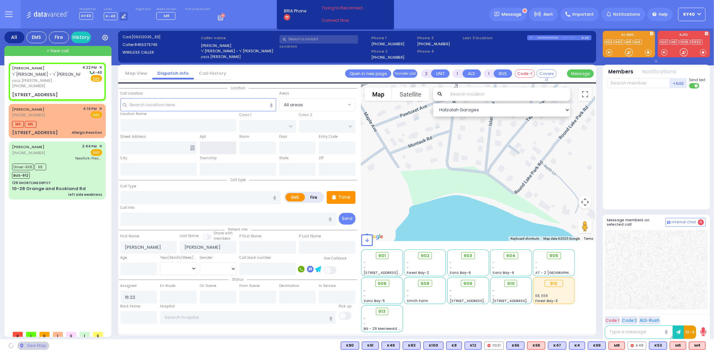
type input "TAYLOR COURT"
type input "TARNOPOL WAY"
type input "[STREET_ADDRESS]"
type input "Monroe"
type input "[US_STATE]"
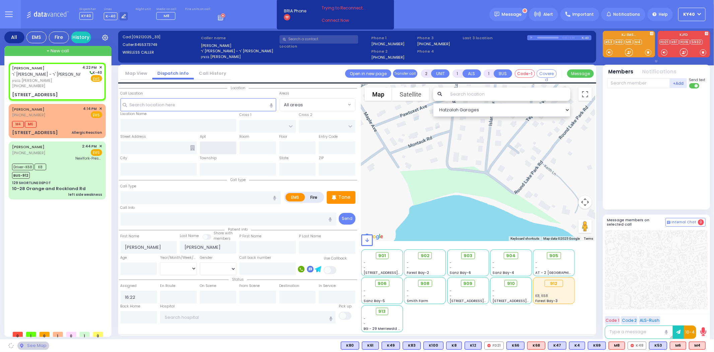
type input "10950"
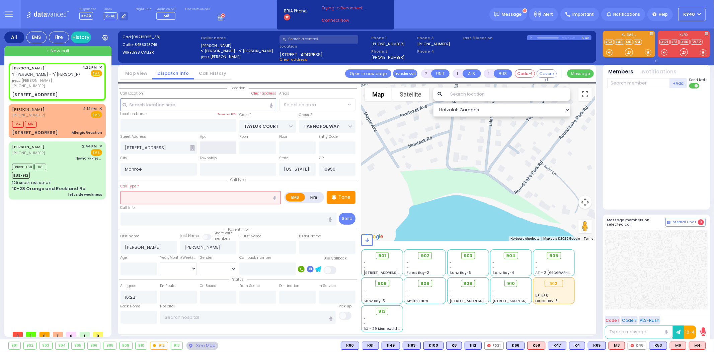
select select "SECTION 2"
select select
radio input "true"
select select
select select "Hatzalah Garages"
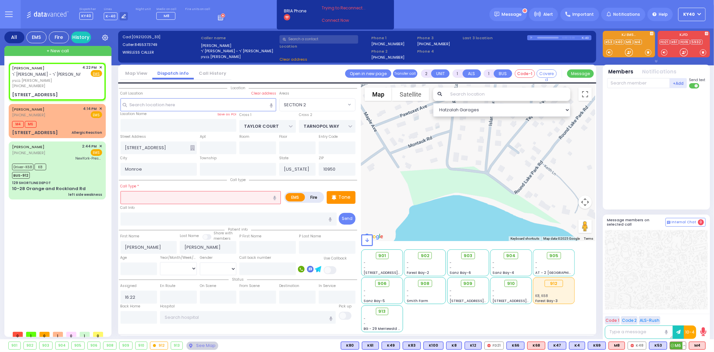
click at [684, 346] on button at bounding box center [684, 344] width 3 height 7
select select "SECTION 2"
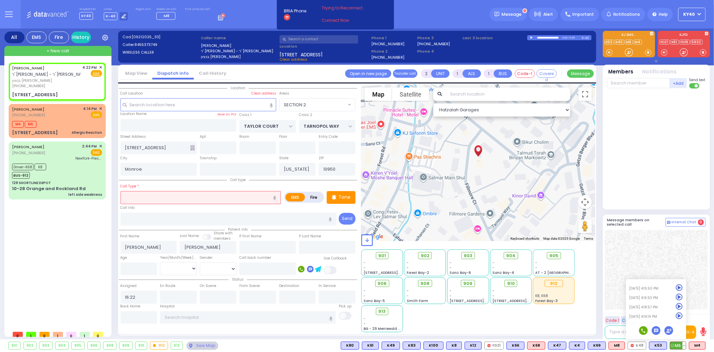
click at [681, 316] on icon at bounding box center [679, 315] width 7 height 7
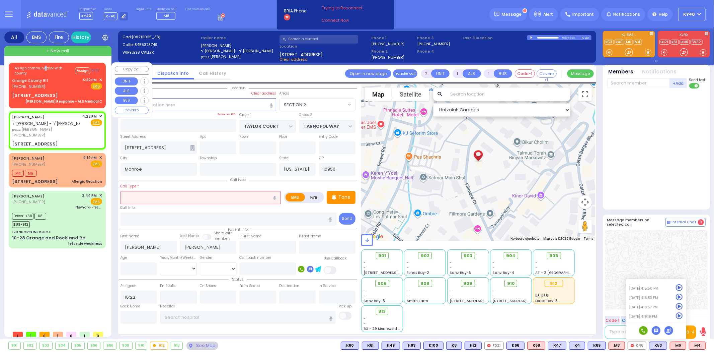
click at [43, 75] on div "Assign communicator with county Assign 01:57" at bounding box center [57, 70] width 90 height 11
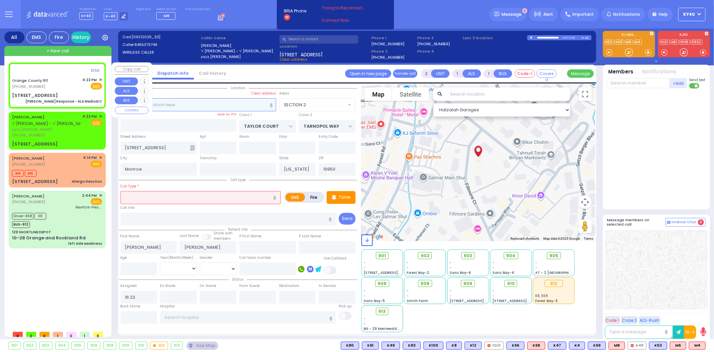
type input "6"
select select
type input "[PERSON_NAME] Response - ALS Medical C"
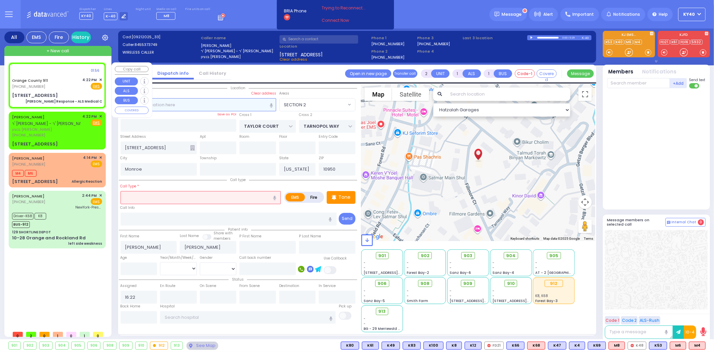
radio input "true"
type input "Nature: : Charlie Response - ALS Medical C Address: : [STREET_ADDRESS][GEOGRAPH…"
select select
select select "Hatzalah Garages"
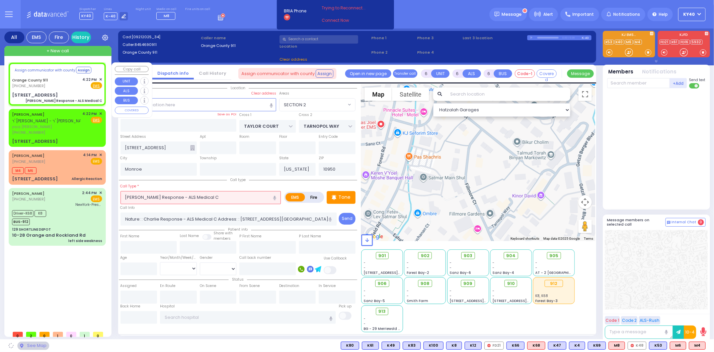
click at [49, 77] on div "Orange County 911 [PHONE_NUMBER] 4:22 PM ✕ Fire EMS" at bounding box center [57, 83] width 90 height 12
select select
radio input "true"
select select
select select "Hatzalah Garages"
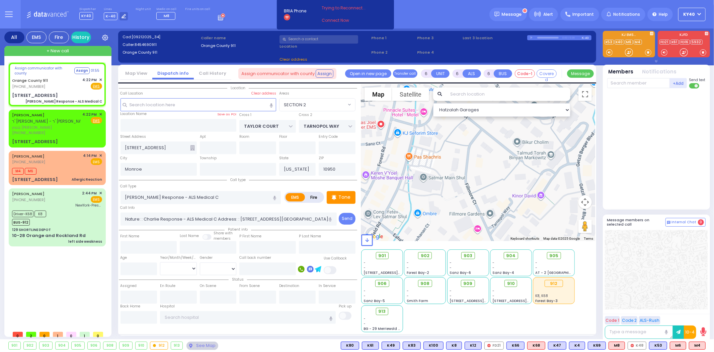
select select
radio input "true"
select select
select select "Hatzalah Garages"
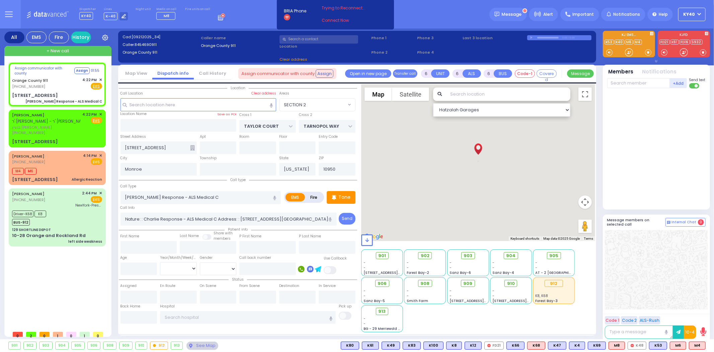
type input "[STREET_ADDRESS]"
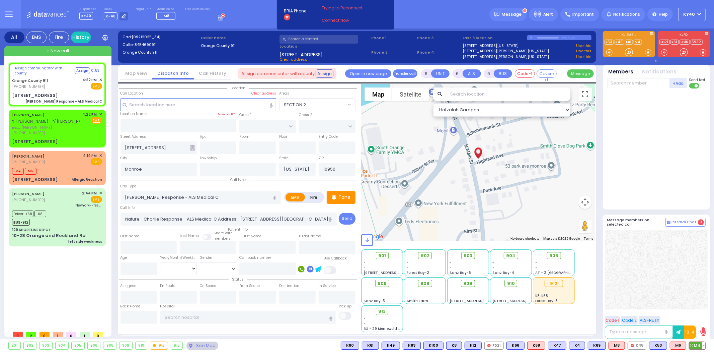
click at [704, 346] on button at bounding box center [703, 344] width 3 height 7
click at [697, 316] on icon at bounding box center [698, 315] width 7 height 7
click at [659, 244] on div at bounding box center [656, 269] width 103 height 79
click at [45, 112] on link "[PERSON_NAME]" at bounding box center [28, 114] width 32 height 5
type input "2"
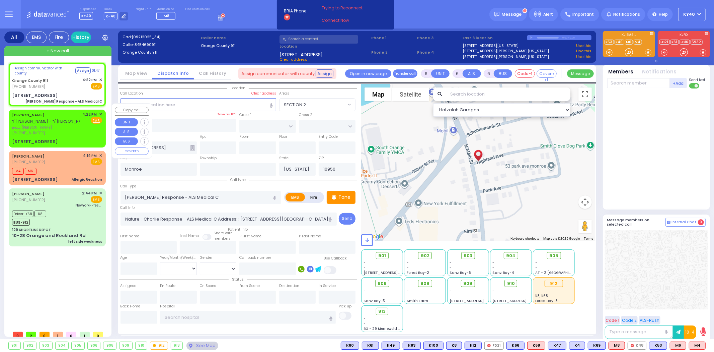
type input "1"
select select
radio input "true"
type input "[PERSON_NAME]"
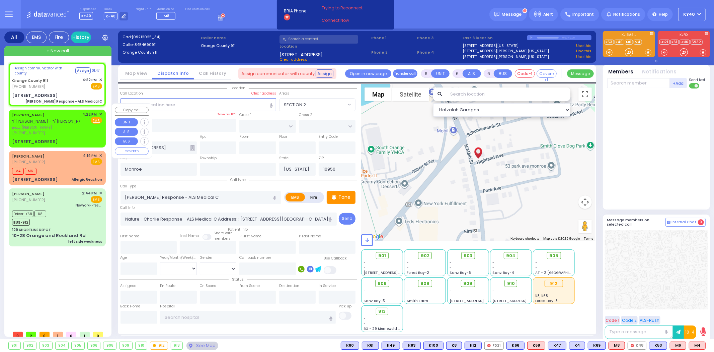
type input "[PERSON_NAME]"
select select
type input "16:22"
select select "Hatzalah Garages"
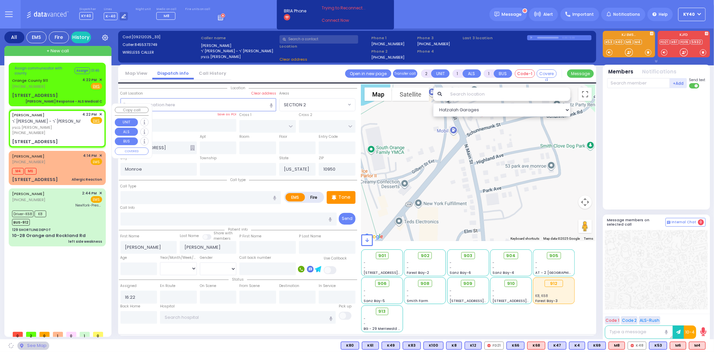
type input "TAYLOR COURT"
type input "TARNOPOL WAY"
type input "[STREET_ADDRESS]"
select select "SECTION 2"
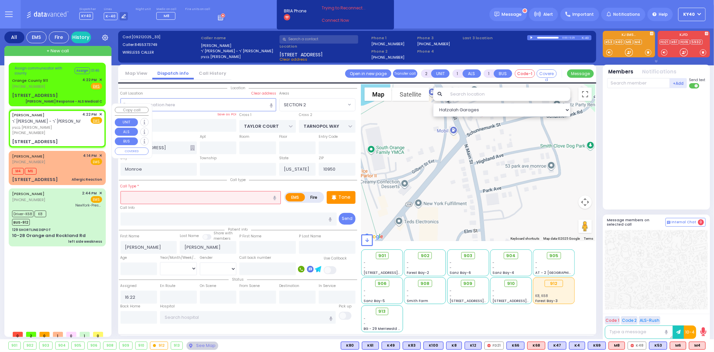
click at [71, 123] on div "[PERSON_NAME] ר' [PERSON_NAME]' [PERSON_NAME] [PERSON_NAME] [PHONE_NUMBER]" at bounding box center [46, 123] width 68 height 24
select select
radio input "true"
select select
select select "Hatzalah Garages"
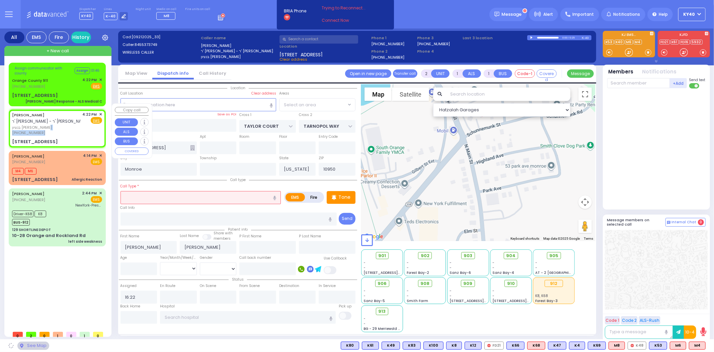
select select "SECTION 2"
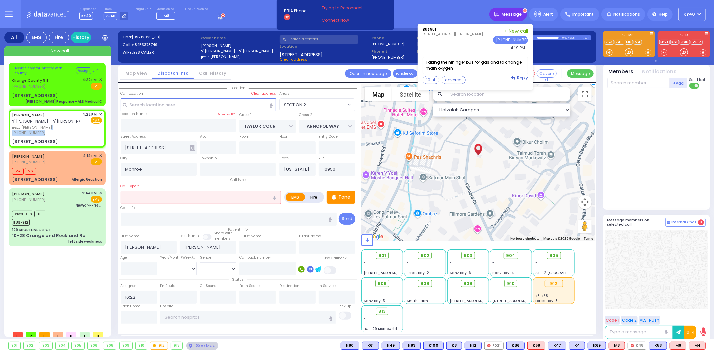
click at [507, 10] on div "Message" at bounding box center [507, 14] width 37 height 13
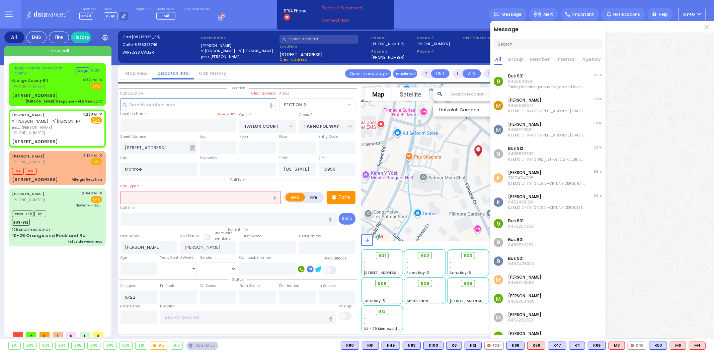
click at [467, 12] on div "Dispatcher KY40 shift has started. Are you ? Lines K-40" at bounding box center [357, 14] width 714 height 28
click at [708, 28] on img at bounding box center [707, 27] width 4 height 4
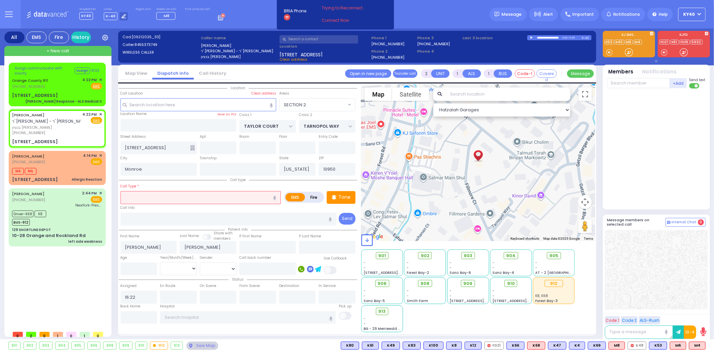
click at [185, 199] on input "text" at bounding box center [201, 197] width 161 height 13
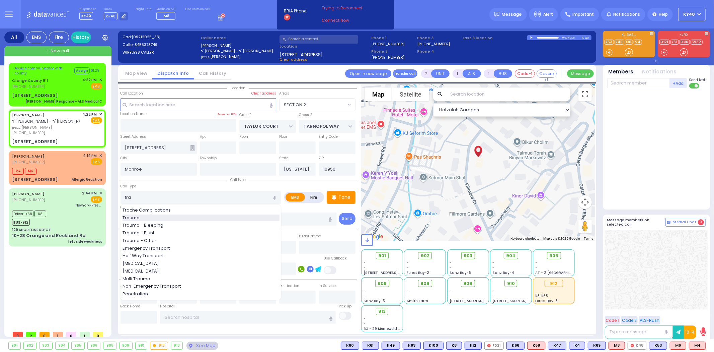
click at [168, 215] on div "Trauma" at bounding box center [201, 217] width 157 height 7
type input "Trauma"
type input "0"
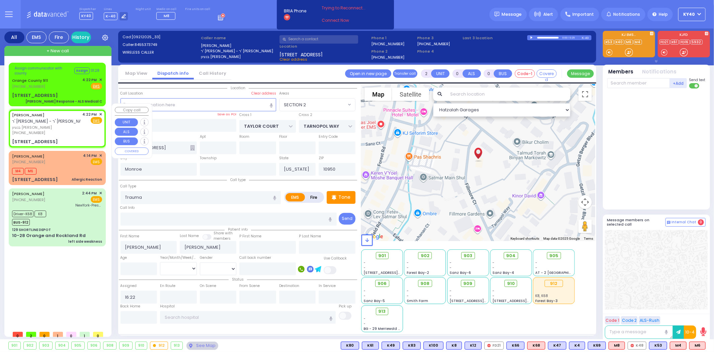
click at [36, 118] on span "ר' [PERSON_NAME] - ר' [PERSON_NAME]" at bounding box center [50, 121] width 77 height 6
select select
radio input "true"
select select
select select "Hatzalah Garages"
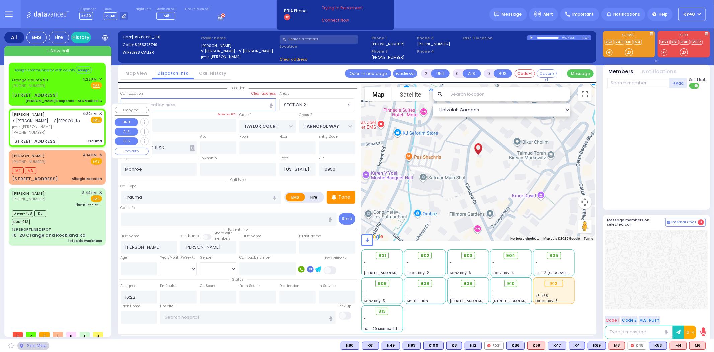
select select
radio input "true"
select select
select select "Hatzalah Garages"
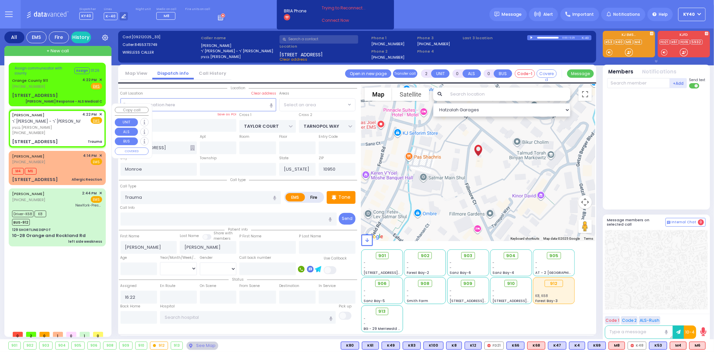
select select "SECTION 2"
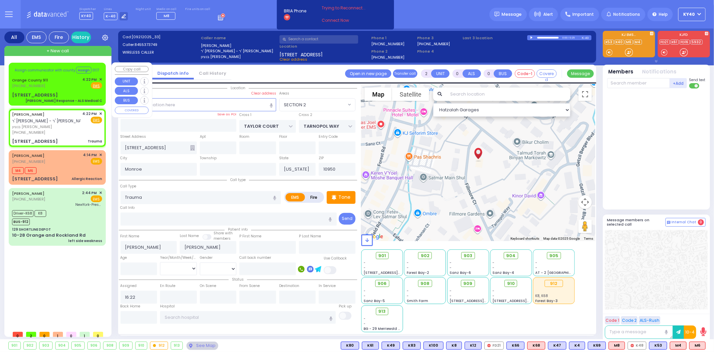
click at [30, 77] on div "Orange County 911" at bounding box center [31, 80] width 38 height 7
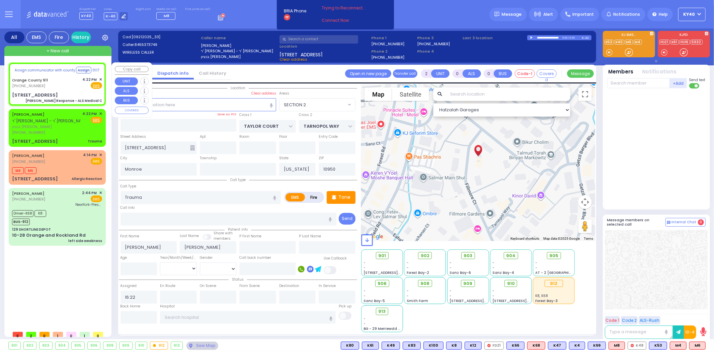
type input "6"
select select
type input "[PERSON_NAME] Response - ALS Medical C"
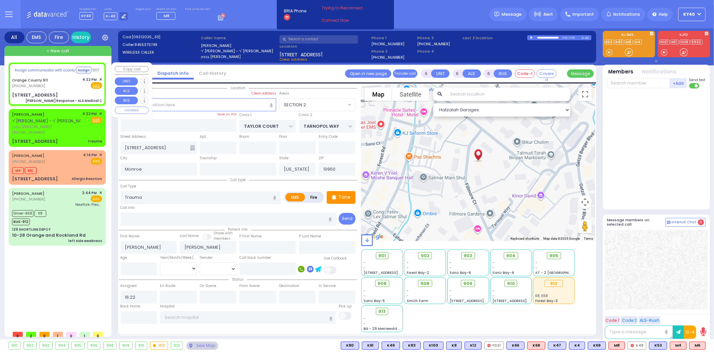
radio input "true"
type input "Nature: : Charlie Response - ALS Medical C Address: : [STREET_ADDRESS][GEOGRAPH…"
select select
type input "[STREET_ADDRESS]"
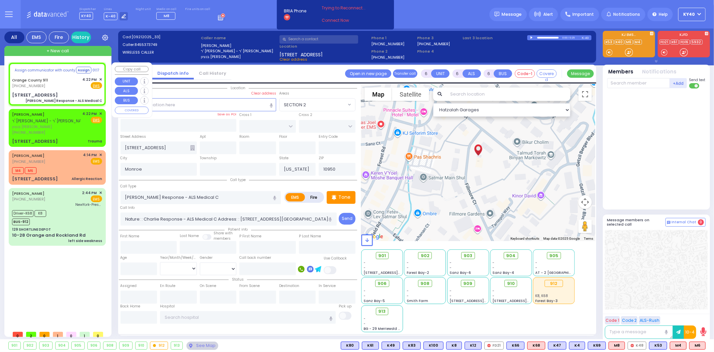
select select "Hatzalah Garages"
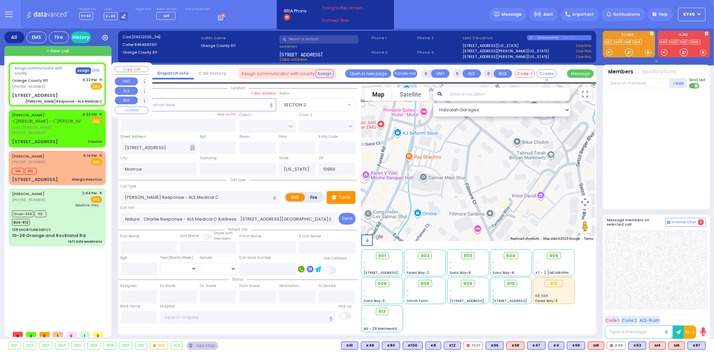
click at [76, 68] on button "Assign" at bounding box center [83, 70] width 15 height 7
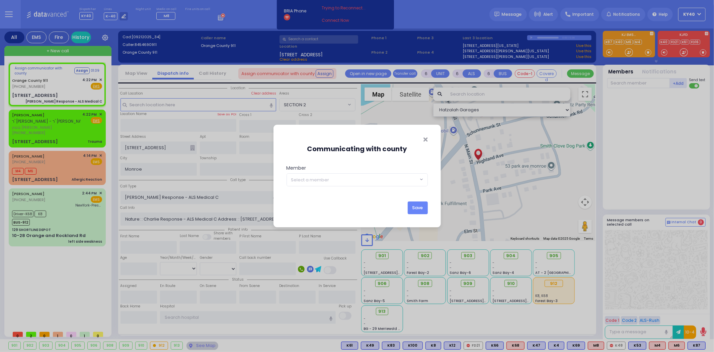
click at [54, 121] on div "Communicating with county Member KY396 KY15 KY348 KY57 KY39 KYn25 M45 MedicRH83…" at bounding box center [357, 176] width 714 height 352
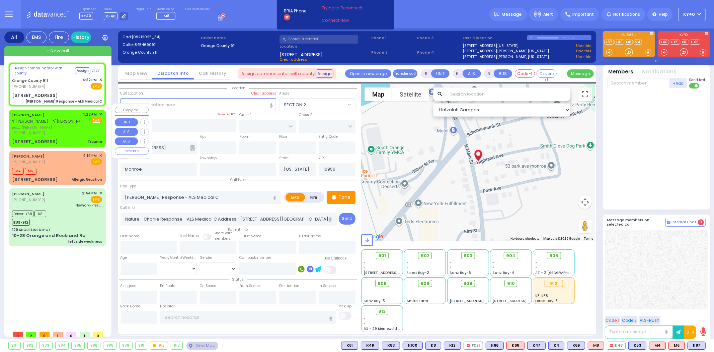
click at [68, 118] on span "ר' [PERSON_NAME] - ר' [PERSON_NAME]" at bounding box center [50, 121] width 77 height 6
type input "2"
type input "0"
select select
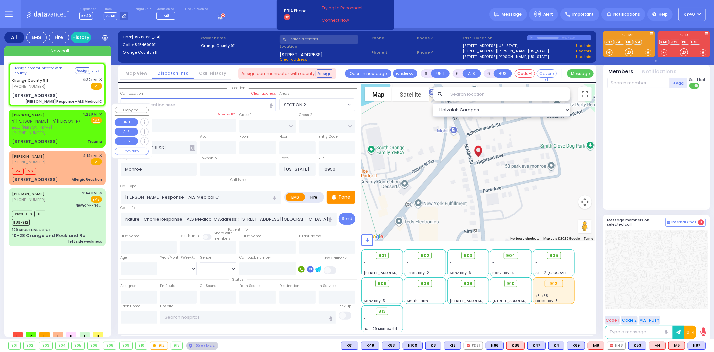
type input "Trauma"
radio input "true"
type input "[PERSON_NAME]"
select select
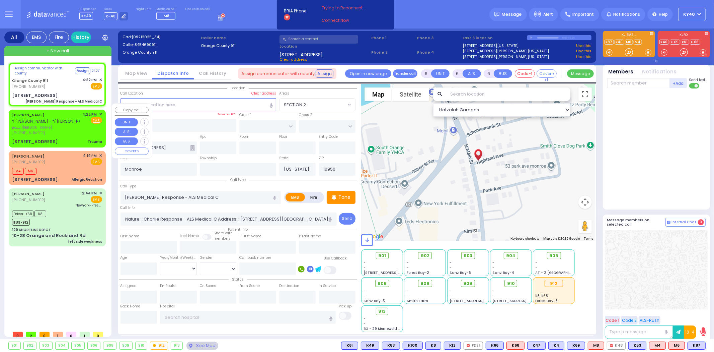
type input "16:22"
select select "Hatzalah Garages"
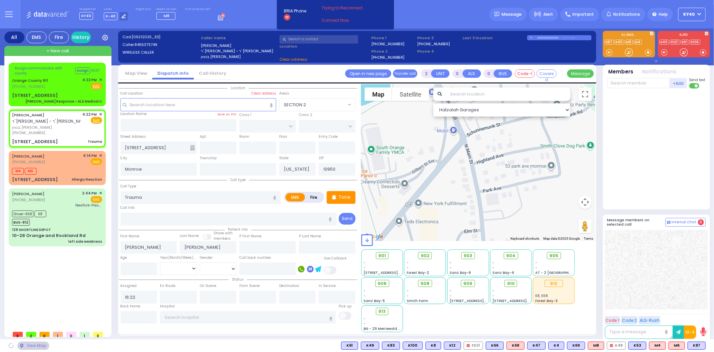
type input "TAYLOR COURT"
type input "TARNOPOL WAY"
type input "[STREET_ADDRESS]"
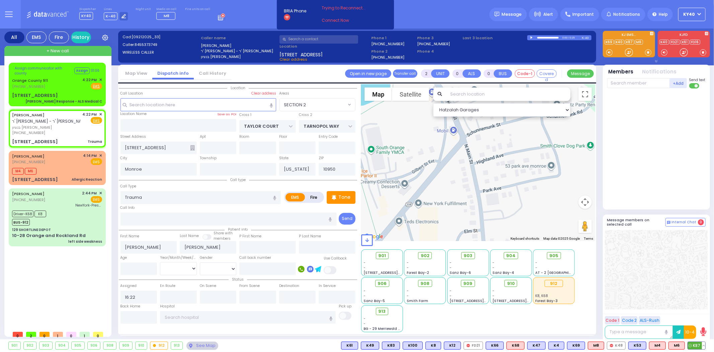
click at [696, 346] on span "K87" at bounding box center [696, 344] width 17 height 7
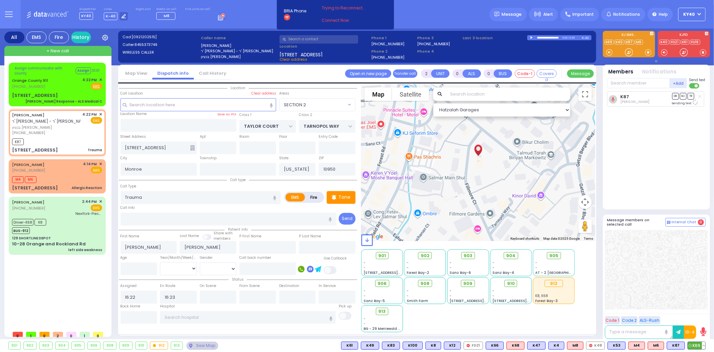
click at [697, 341] on span "K69" at bounding box center [696, 344] width 17 height 7
click at [60, 75] on div "Assign communicator with county Assign 01:00" at bounding box center [57, 70] width 90 height 11
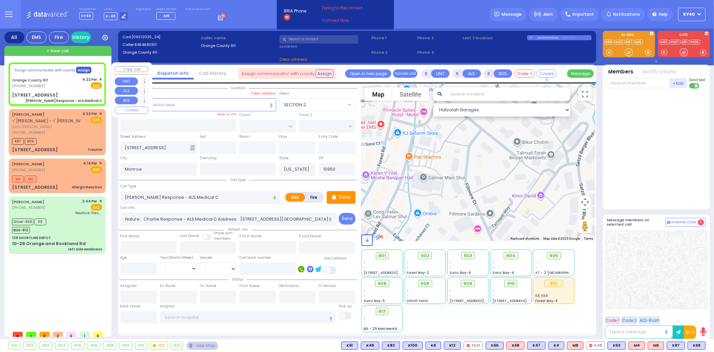
click at [79, 69] on button "Assign" at bounding box center [83, 70] width 15 height 7
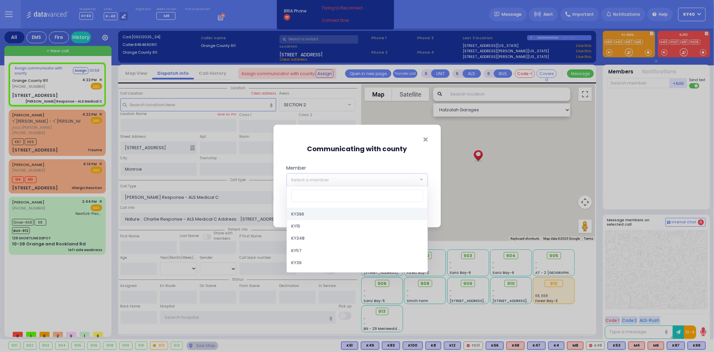
click at [416, 177] on span "Select a member" at bounding box center [353, 179] width 132 height 12
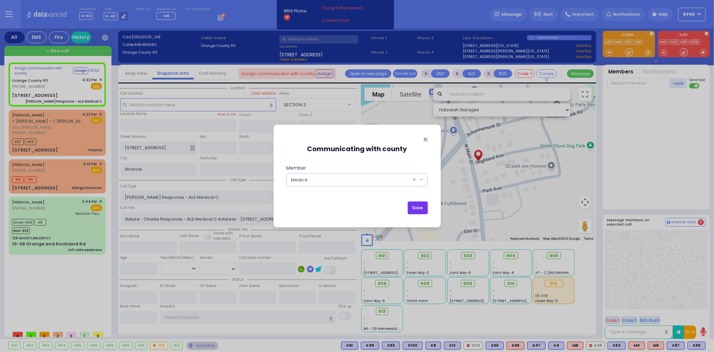
click at [414, 205] on button "Save" at bounding box center [418, 207] width 20 height 13
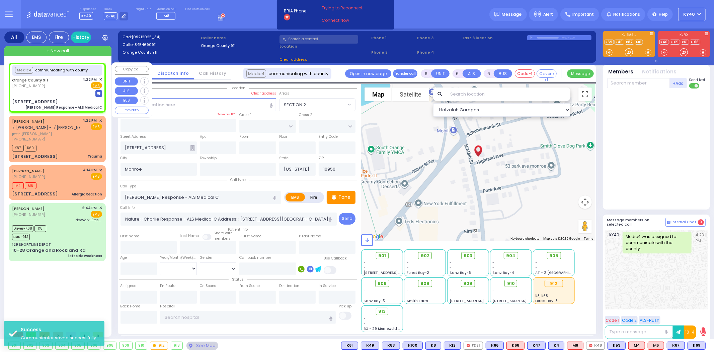
click at [51, 87] on div "Orange County 911 [PHONE_NUMBER] 4:22 PM ✕ Fire EMS" at bounding box center [57, 83] width 90 height 12
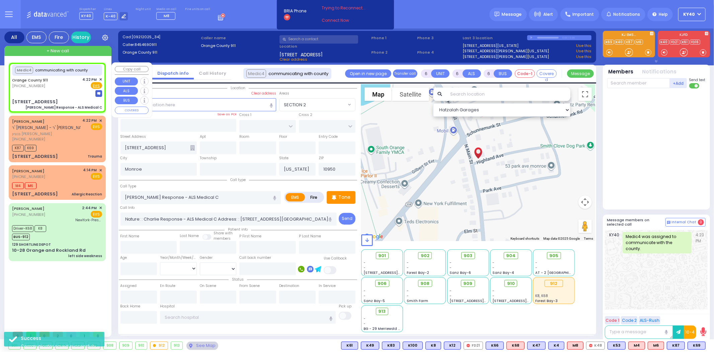
click at [100, 78] on span "✕" at bounding box center [100, 80] width 3 height 6
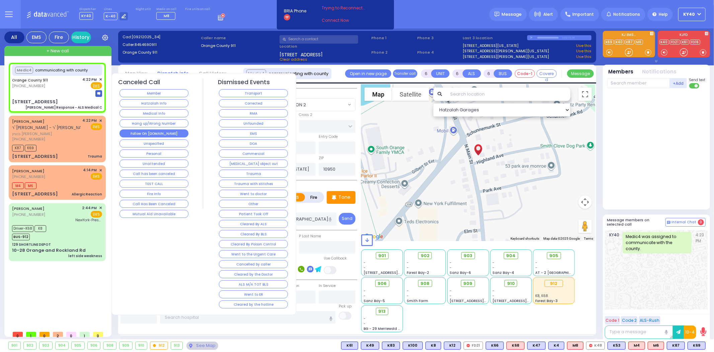
click at [159, 133] on button "Follow On [DOMAIN_NAME]" at bounding box center [154, 133] width 69 height 8
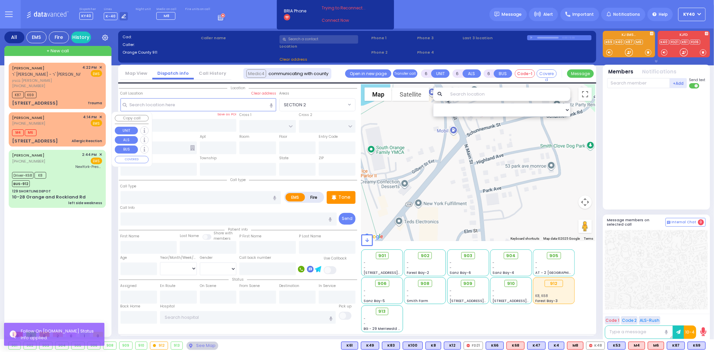
click at [76, 118] on div "[PERSON_NAME] [PHONE_NUMBER] 4:14 PM ✕ EMS" at bounding box center [57, 120] width 90 height 12
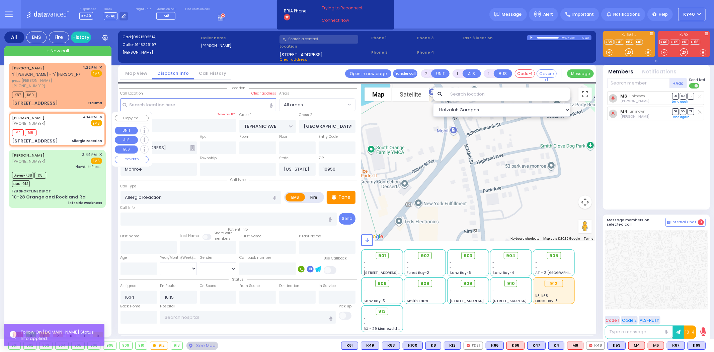
click at [76, 118] on div "[PERSON_NAME] [PHONE_NUMBER] 4:14 PM ✕ EMS" at bounding box center [57, 120] width 90 height 12
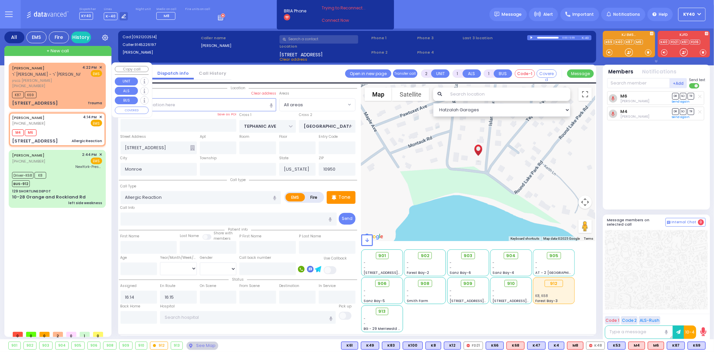
click at [63, 81] on span "בנציון [PERSON_NAME]" at bounding box center [46, 81] width 68 height 6
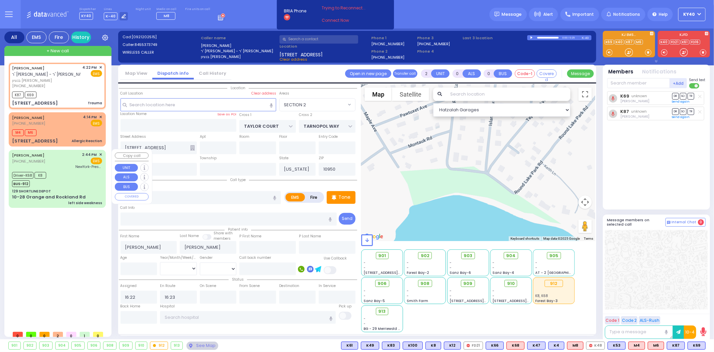
click at [62, 162] on div "[PERSON_NAME] [PHONE_NUMBER] 2:44 PM ✕ EMS" at bounding box center [57, 160] width 90 height 17
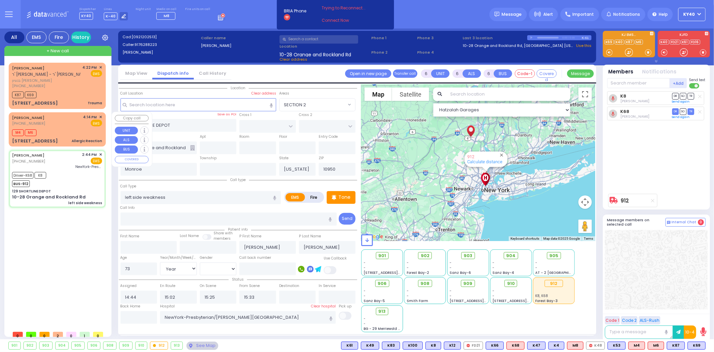
click at [65, 128] on div "M4 M6" at bounding box center [57, 132] width 90 height 8
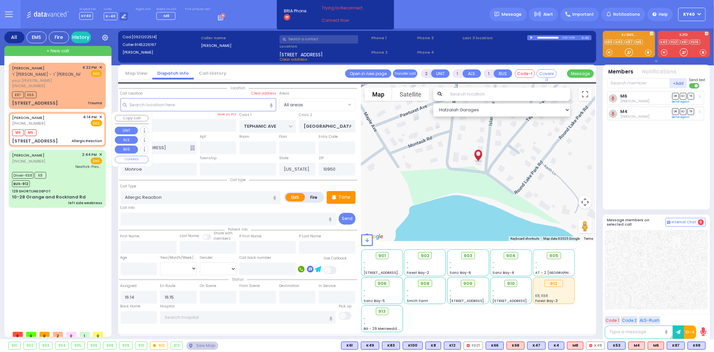
click at [55, 128] on div "M4 M6" at bounding box center [57, 132] width 90 height 8
click at [64, 129] on div "M4 M6" at bounding box center [57, 132] width 90 height 8
click at [61, 123] on div "[PERSON_NAME] [PHONE_NUMBER] 4:14 PM ✕ EMS" at bounding box center [57, 120] width 90 height 12
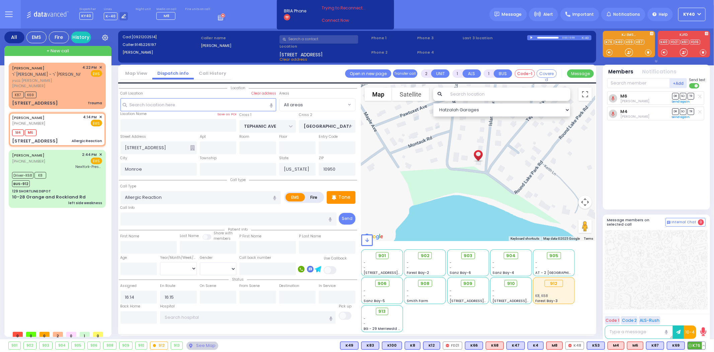
click at [697, 345] on span "K76" at bounding box center [696, 344] width 17 height 7
click at [514, 280] on span "910" at bounding box center [514, 283] width 8 height 7
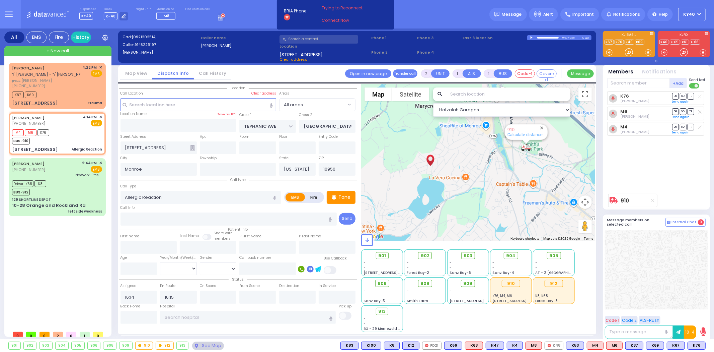
click at [651, 200] on icon at bounding box center [652, 201] width 3 height 4
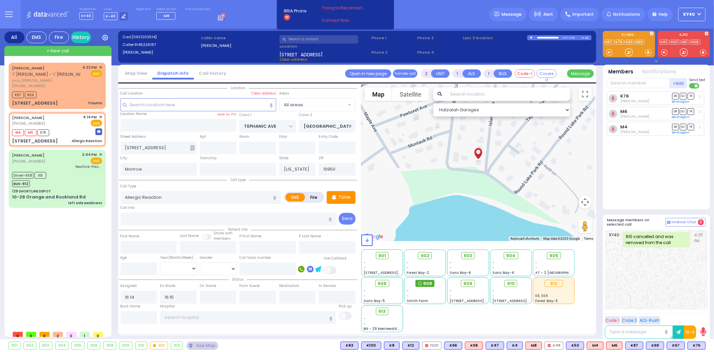
click at [427, 284] on span "908" at bounding box center [427, 283] width 9 height 7
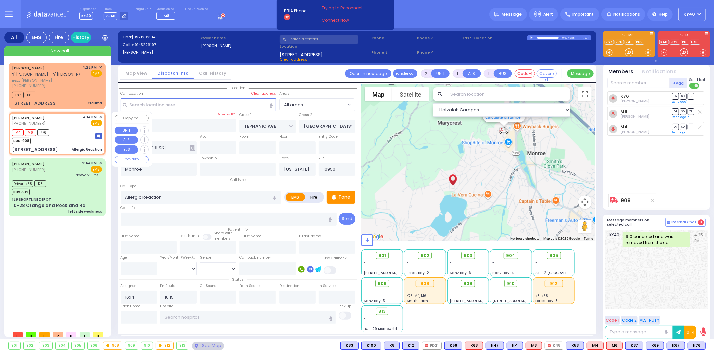
click at [63, 128] on div "M4 M6 K76 BUS-908" at bounding box center [57, 136] width 90 height 17
click at [65, 125] on div "[PERSON_NAME] [PHONE_NUMBER] 4:14 PM ✕ EMS" at bounding box center [57, 120] width 90 height 12
click at [72, 124] on div "[PERSON_NAME] [PHONE_NUMBER] 4:14 PM ✕ EMS" at bounding box center [57, 120] width 90 height 12
click at [73, 124] on div "[PERSON_NAME] [PHONE_NUMBER] 4:14 PM ✕ EMS M4 M6" at bounding box center [57, 133] width 94 height 41
click at [69, 130] on div "M4 M6 K76 BUS-908" at bounding box center [57, 136] width 90 height 17
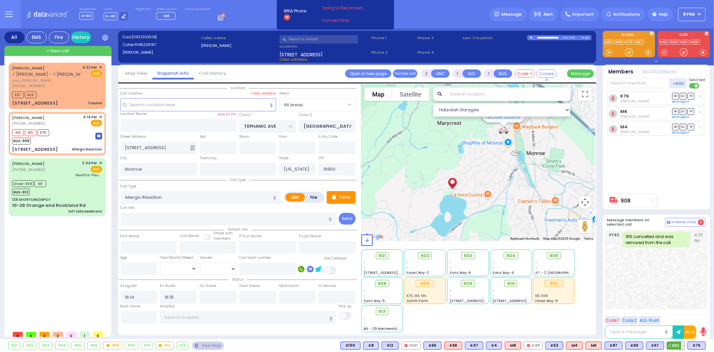
click at [676, 343] on span "K83" at bounding box center [675, 344] width 17 height 7
click at [86, 130] on div "M4 M6 K76 K83 BUS-908" at bounding box center [57, 136] width 90 height 17
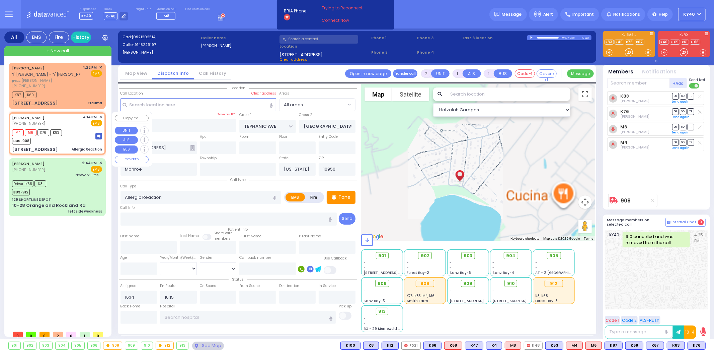
click at [81, 131] on div "M4 M6 K76 K83 BUS-908" at bounding box center [57, 136] width 90 height 17
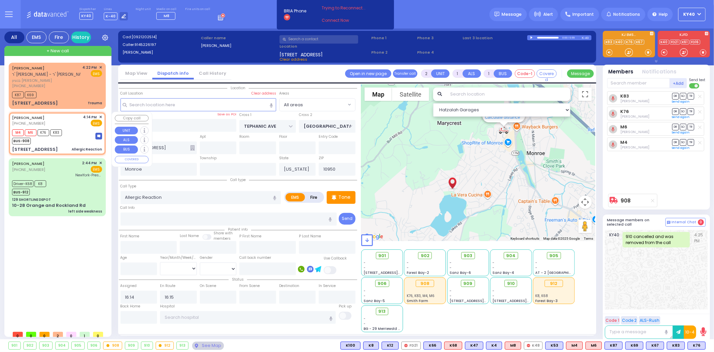
click at [85, 132] on div "M4 M6 K76 K83 BUS-908" at bounding box center [57, 136] width 90 height 17
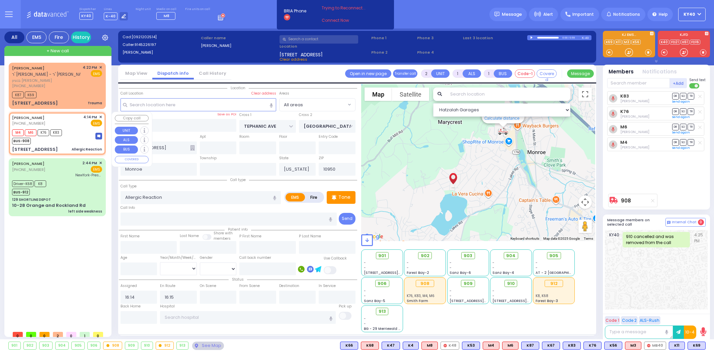
select select
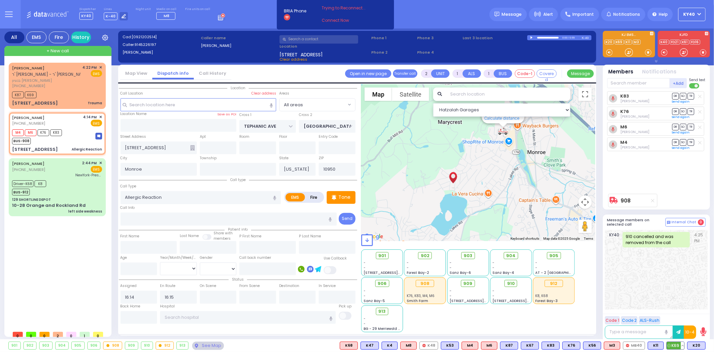
click at [684, 343] on button at bounding box center [682, 344] width 3 height 7
click at [678, 315] on icon at bounding box center [677, 315] width 7 height 7
click at [99, 65] on div "4:22 PM ✕" at bounding box center [93, 68] width 20 height 6
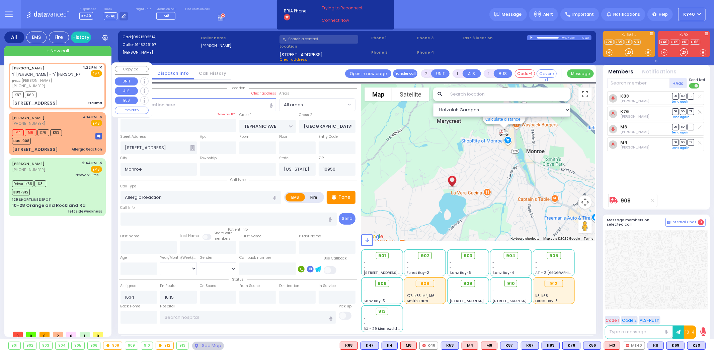
type input "0"
select select
type input "Trauma"
radio input "true"
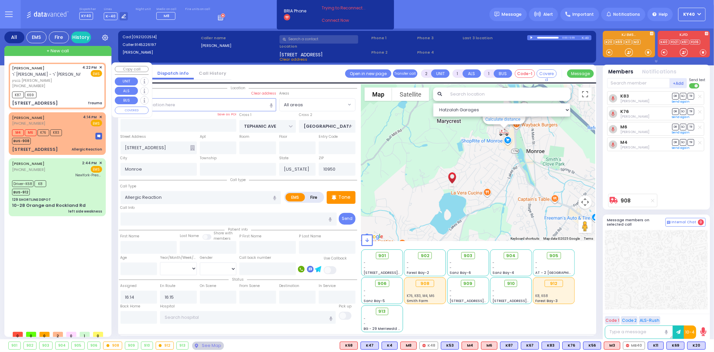
type input "[PERSON_NAME]"
select select
type input "16:22"
type input "16:23"
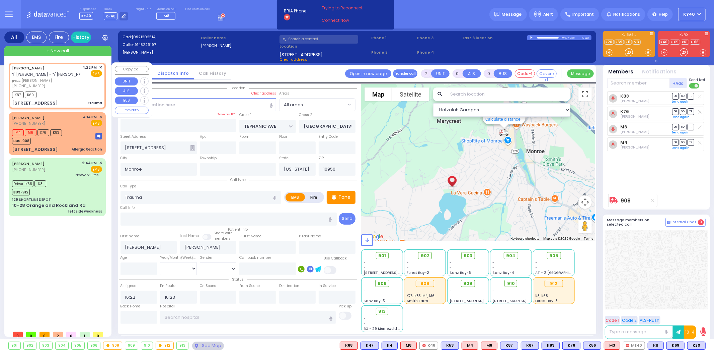
select select "Hatzalah Garages"
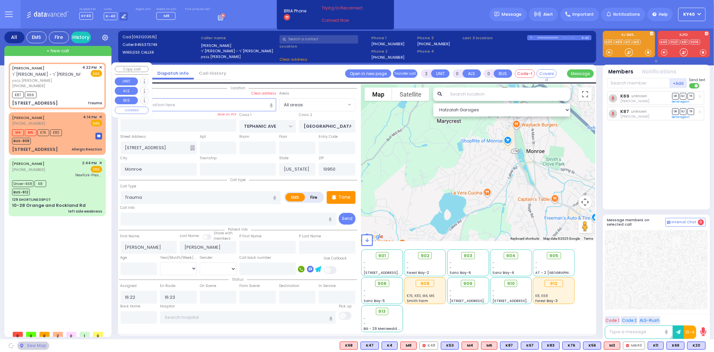
type input "TAYLOR COURT"
type input "TARNOPOL WAY"
type input "[STREET_ADDRESS]"
select select "SECTION 2"
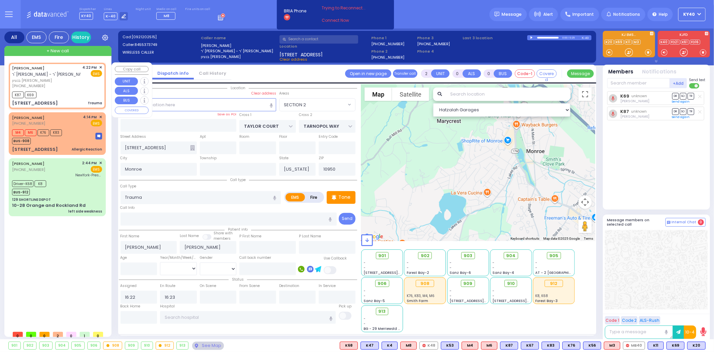
click at [102, 67] on span "✕" at bounding box center [100, 68] width 3 height 6
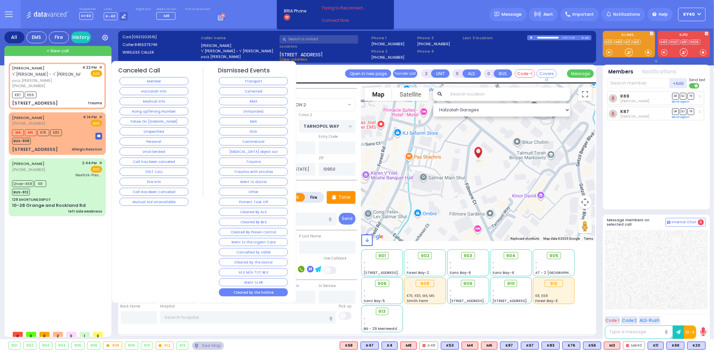
click at [259, 291] on button "Cleared by the hotline" at bounding box center [253, 292] width 69 height 8
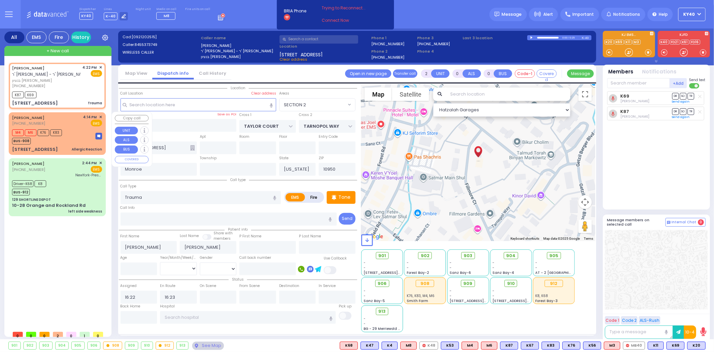
select select
radio input "true"
select select
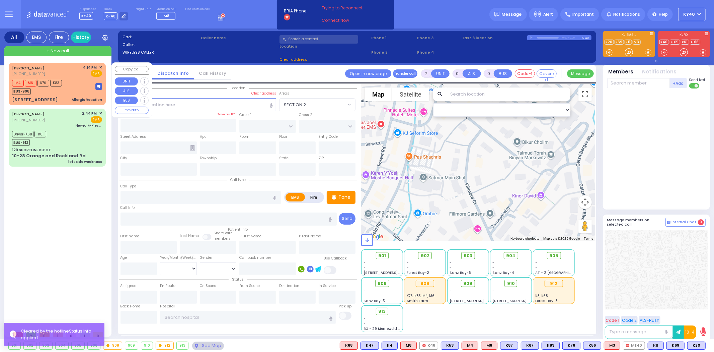
click at [82, 85] on div "M4 M6 K76 K83 BUS-908" at bounding box center [57, 86] width 90 height 17
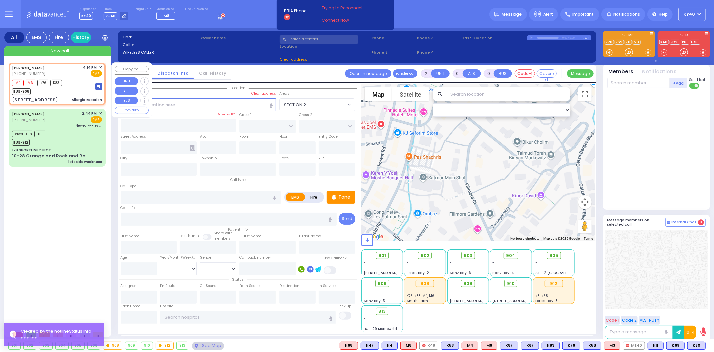
type input "1"
select select
type input "Allergic Reaction"
radio input "true"
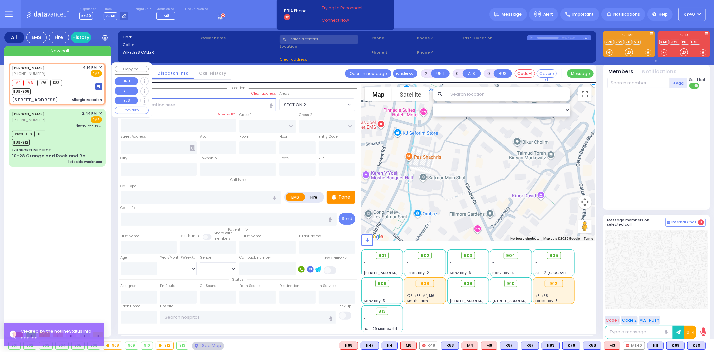
select select
type input "16:14"
type input "16:15"
type input "TEPHANIC AVE"
type input "[GEOGRAPHIC_DATA]"
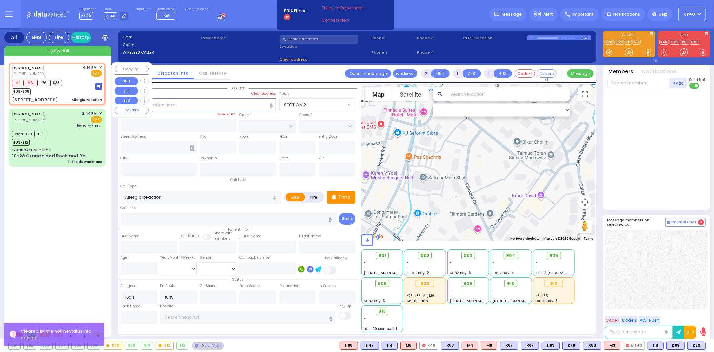
type input "[STREET_ADDRESS]"
type input "Monroe"
type input "[US_STATE]"
type input "10950"
select select "Hatzalah Garages"
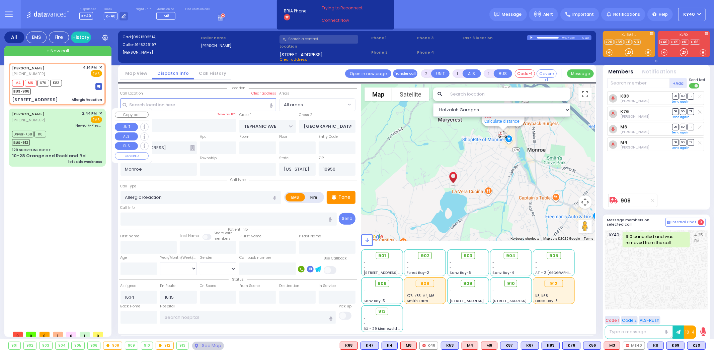
click at [74, 129] on div "Driver-K68 K8 BUS-912" at bounding box center [57, 137] width 90 height 17
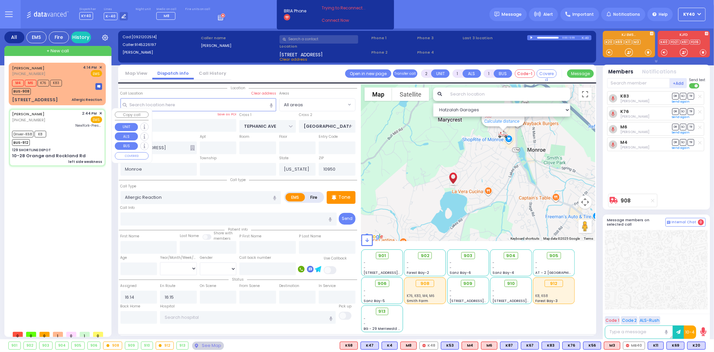
type input "6"
select select
type input "left side weakness"
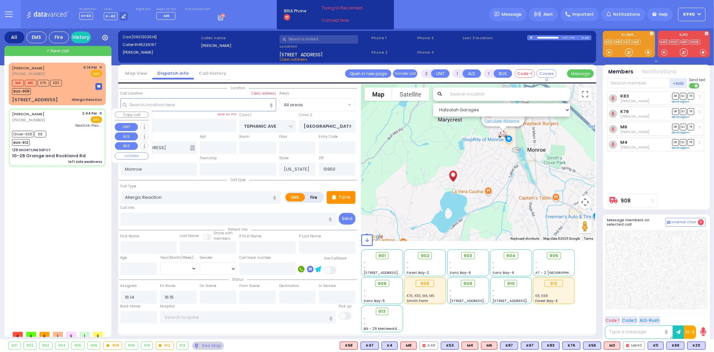
radio input "true"
type input "[PERSON_NAME]"
type input "73"
select select "Year"
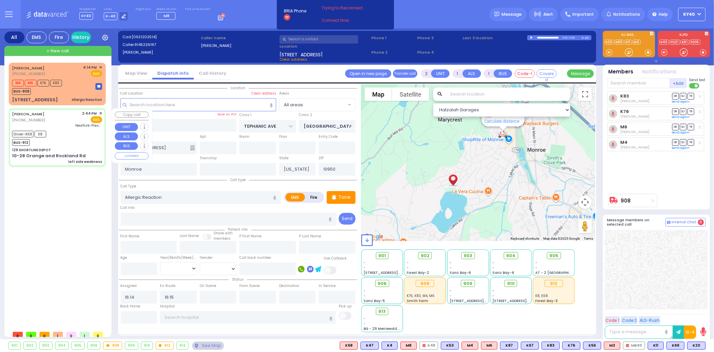
select select "[DEMOGRAPHIC_DATA]"
type input "14:44"
type input "15:02"
type input "15:25"
type input "15:33"
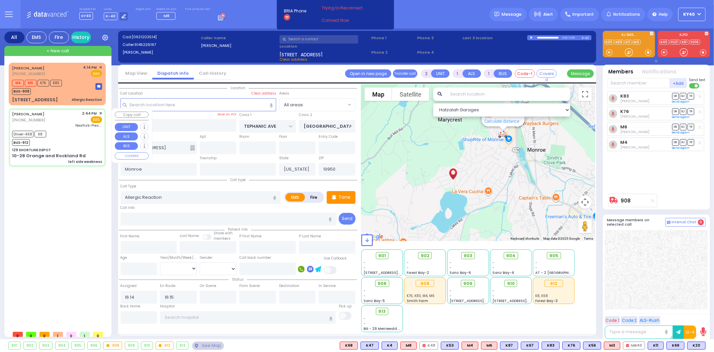
type input "NewYork-Presbyterian/[PERSON_NAME][GEOGRAPHIC_DATA]"
select select "Hatzalah Garages"
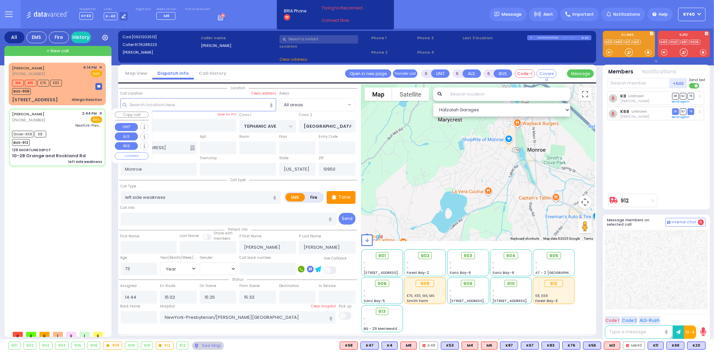
type input "129 SHORTLINE DEPOT"
type input "10-28 Orange and Rockland Rd"
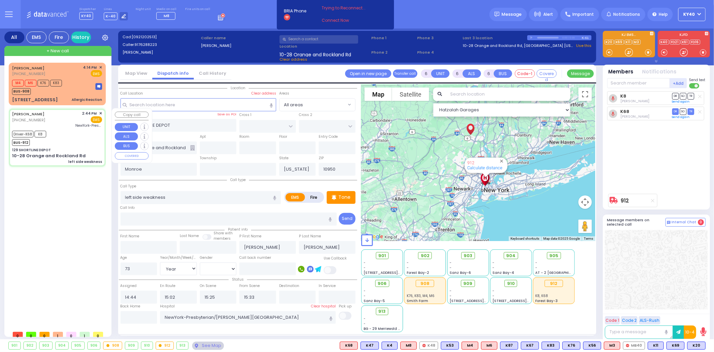
click at [72, 126] on div "[PERSON_NAME] [PHONE_NUMBER] 2:44 PM ✕ EMS" at bounding box center [57, 118] width 90 height 17
select select
radio input "true"
select select "Year"
select select "[DEMOGRAPHIC_DATA]"
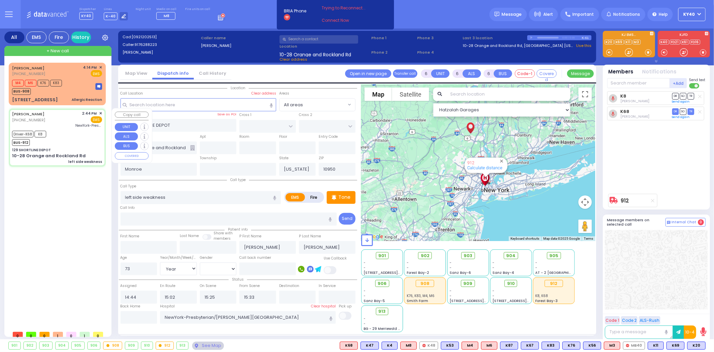
select select "Hatzalah Garages"
click at [77, 139] on div "Driver-K68 K8 BUS-912" at bounding box center [57, 137] width 90 height 17
select select
radio input "true"
select select "Year"
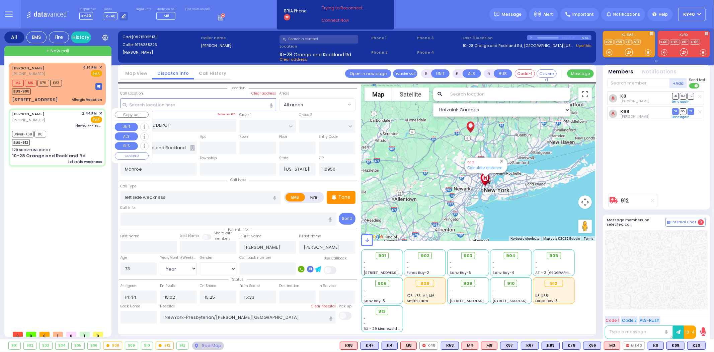
select select "[DEMOGRAPHIC_DATA]"
select select "Hatzalah Garages"
click at [77, 135] on div "Driver-K68 K8 BUS-912" at bounding box center [57, 137] width 90 height 17
select select
radio input "true"
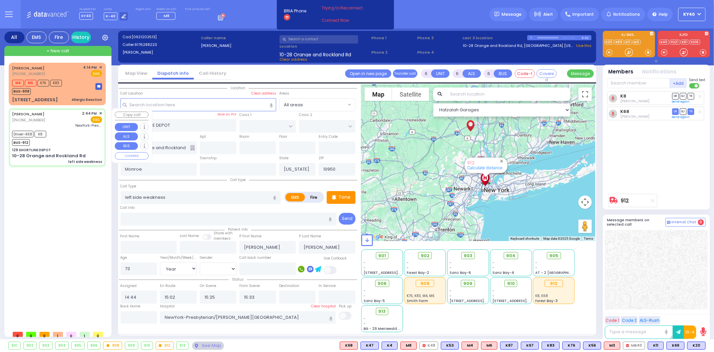
select select "Year"
select select "[DEMOGRAPHIC_DATA]"
select select "Hatzalah Garages"
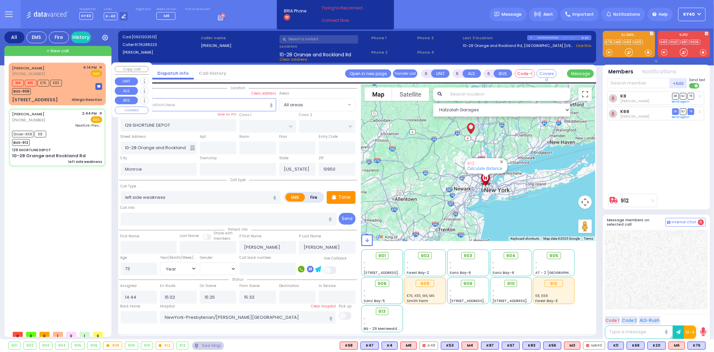
click at [75, 78] on div "M4 M6 K76 K83 BUS-908" at bounding box center [57, 86] width 90 height 17
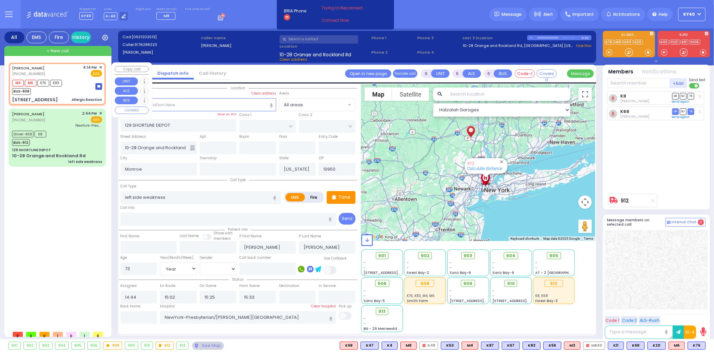
type input "2"
type input "1"
select select
type input "Allergic Reaction"
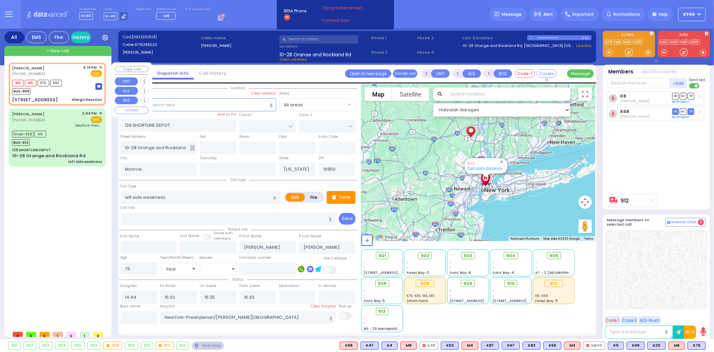
radio input "true"
select select
type input "16:14"
type input "16:15"
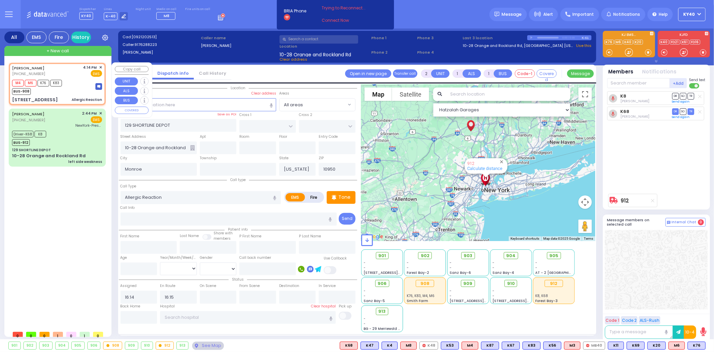
type input "TEPHANIC AVE"
type input "[GEOGRAPHIC_DATA]"
type input "[STREET_ADDRESS]"
select select "Hatzalah Garages"
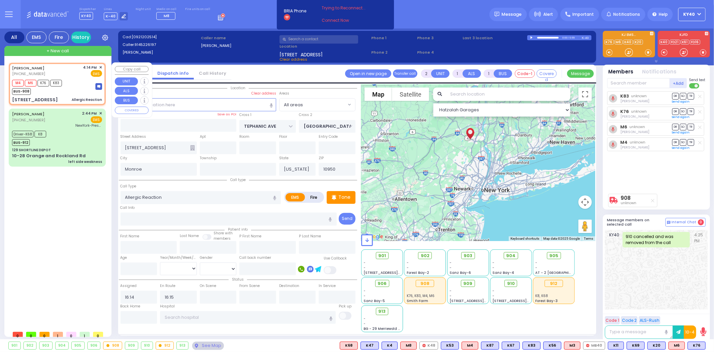
click at [75, 78] on div "M4 M6 K76 K83 BUS-908" at bounding box center [57, 86] width 90 height 17
select select
radio input "true"
select select
select select "Hatzalah Garages"
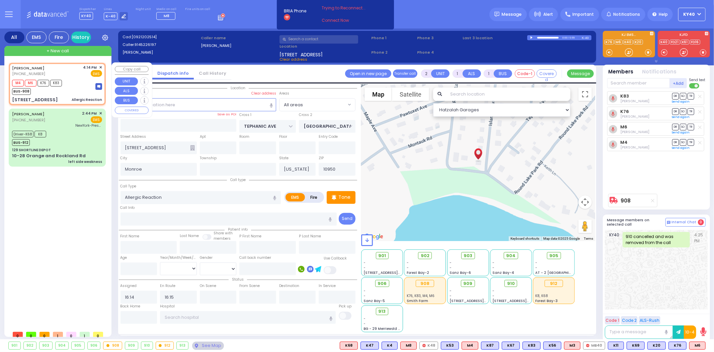
click at [75, 79] on div "M4 M6 K76 K83 BUS-908" at bounding box center [57, 86] width 90 height 17
select select
radio input "true"
select select
select select "Hatzalah Garages"
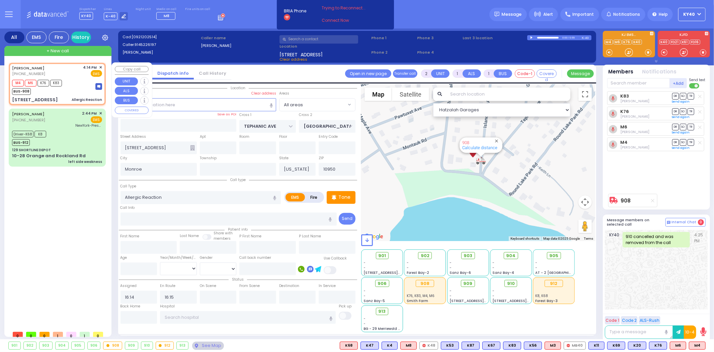
click at [67, 76] on div "[PERSON_NAME] [PHONE_NUMBER] 4:14 PM ✕ EMS" at bounding box center [57, 71] width 90 height 12
select select
radio input "true"
select select
select select "Hatzalah Garages"
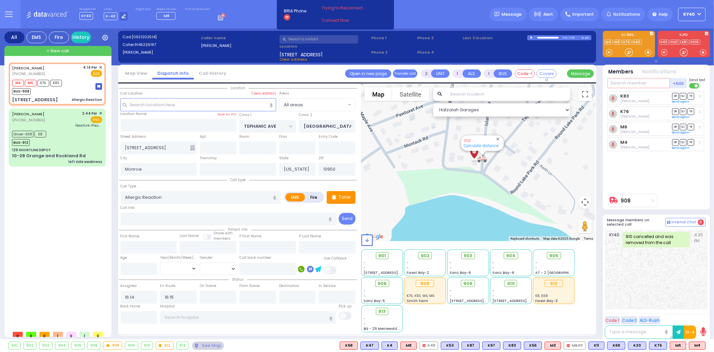
drag, startPoint x: 639, startPoint y: 84, endPoint x: 643, endPoint y: 84, distance: 4.4
click at [640, 85] on input "text" at bounding box center [638, 83] width 63 height 10
type input "69"
click at [657, 94] on div "[PERSON_NAME]" at bounding box center [669, 96] width 38 height 7
select select
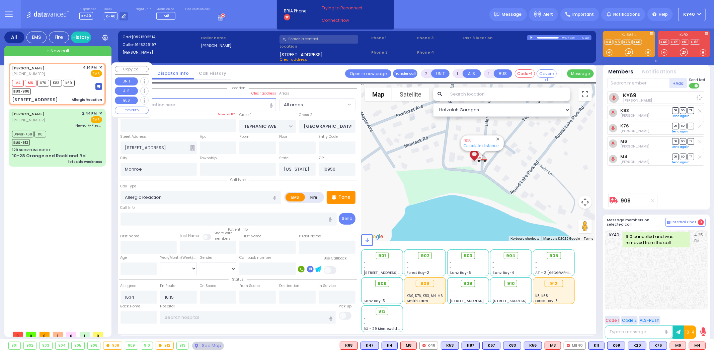
radio input "true"
select select
select select "Hatzalah Garages"
click at [60, 68] on div "[PERSON_NAME] [PHONE_NUMBER] 4:14 PM ✕ EMS" at bounding box center [57, 71] width 90 height 12
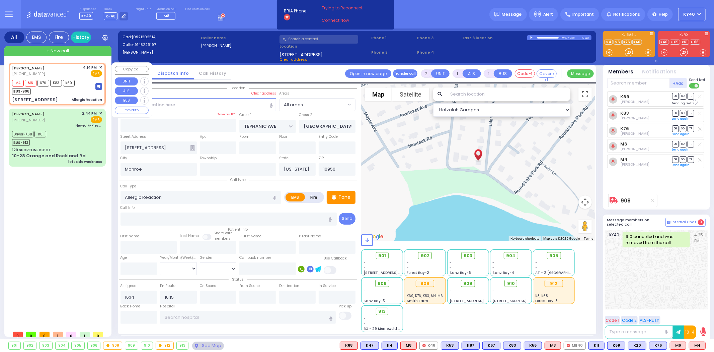
select select
radio input "true"
select select
select select "Hatzalah Garages"
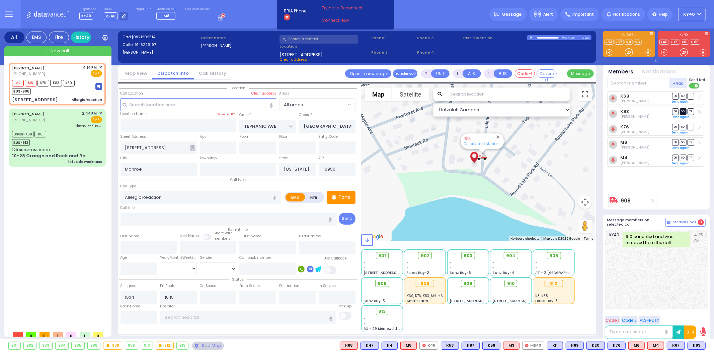
click at [681, 111] on span "SO" at bounding box center [683, 111] width 7 height 6
select select
radio input "true"
select select
select select "Hatzalah Garages"
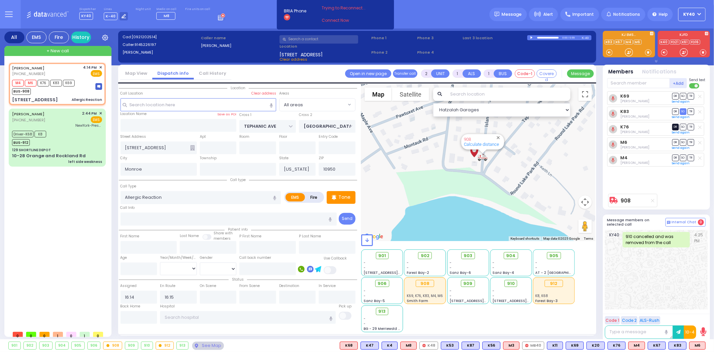
click at [677, 127] on span "DR" at bounding box center [675, 127] width 7 height 6
select select
radio input "true"
select select
select select "Hatzalah Garages"
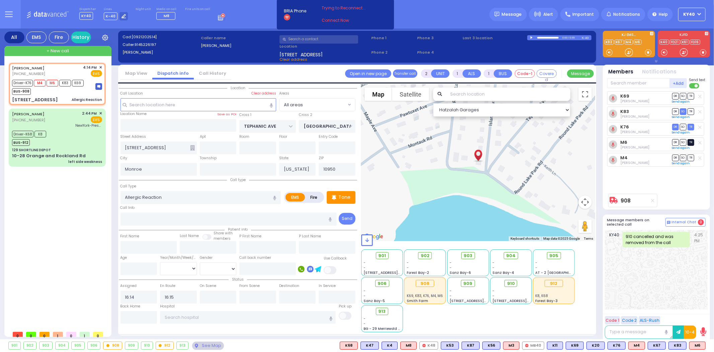
click at [692, 142] on span "TR" at bounding box center [691, 142] width 7 height 6
select select
radio input "true"
select select
type input "16:44"
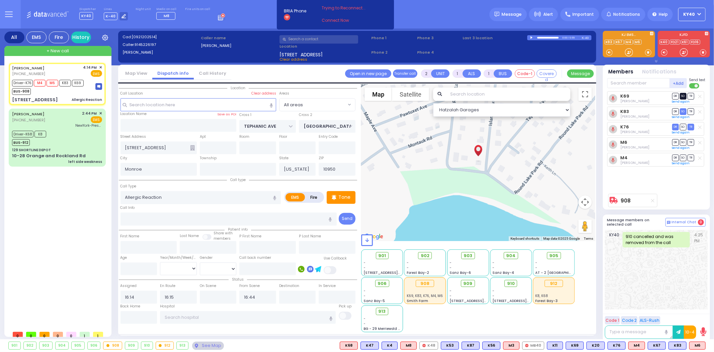
select select "Hatzalah Garages"
click at [691, 96] on span "TR" at bounding box center [691, 96] width 7 height 6
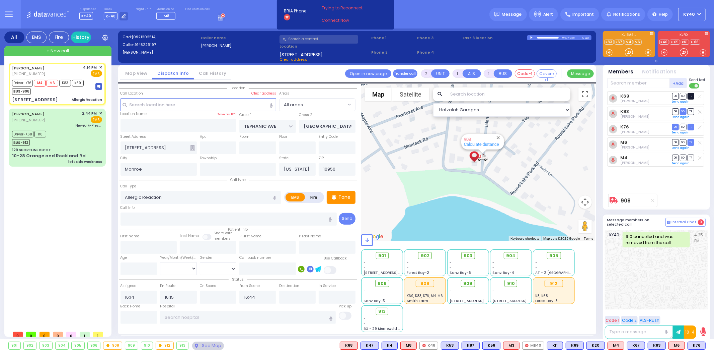
select select
radio input "true"
select select
select select "Hatzalah Garages"
click at [685, 154] on div "M4 Avrohom Yitzchok Flohr DR SO TR" at bounding box center [655, 160] width 97 height 14
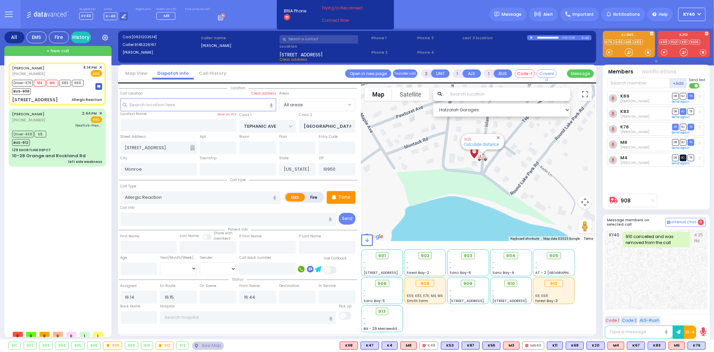
click at [685, 156] on span "SO" at bounding box center [683, 157] width 7 height 6
select select
radio input "true"
select select
select select "Hatzalah Garages"
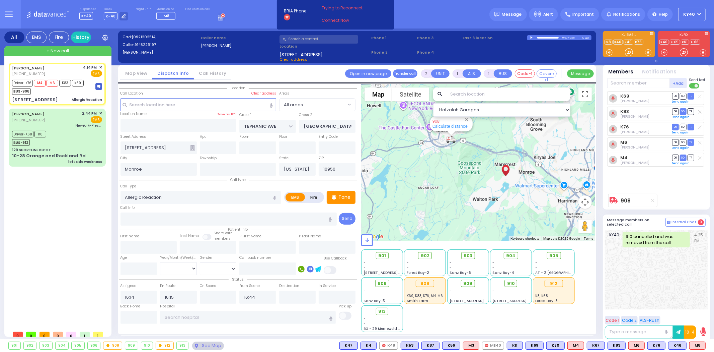
type input "6"
select select
radio input "true"
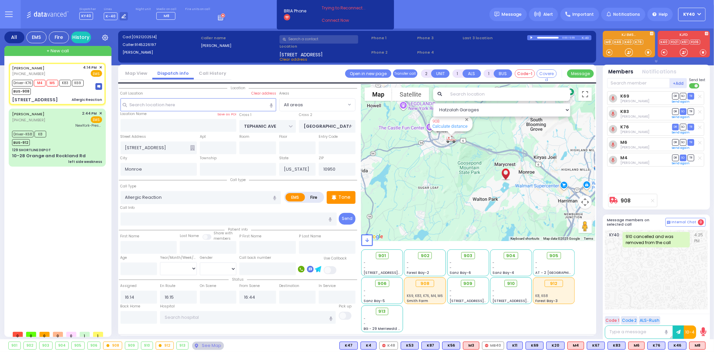
type input "Unknown"
select select "Year"
select select "Hatzalah Garages"
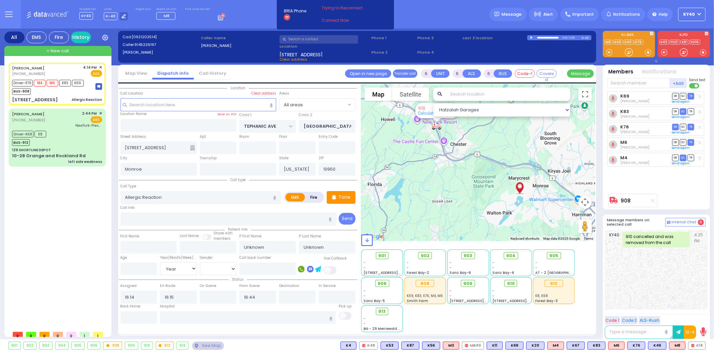
select select
radio input "true"
type input "Daniel"
type input "Edelstein"
select select "Year"
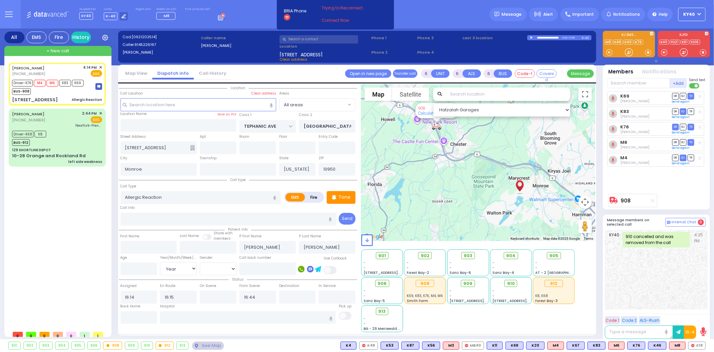
select select "Hatzalah Garages"
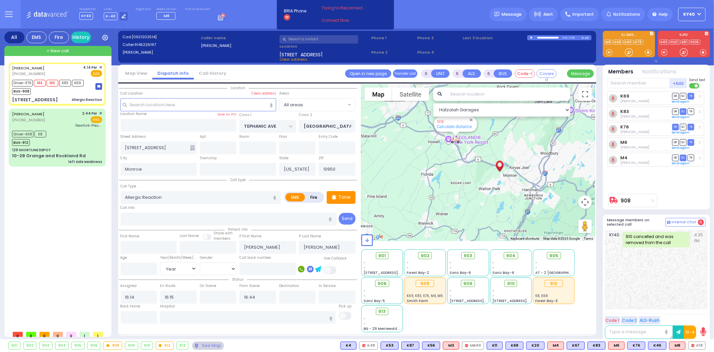
select select
radio input "true"
select select "Year"
select select "Hatzalah Garages"
select select
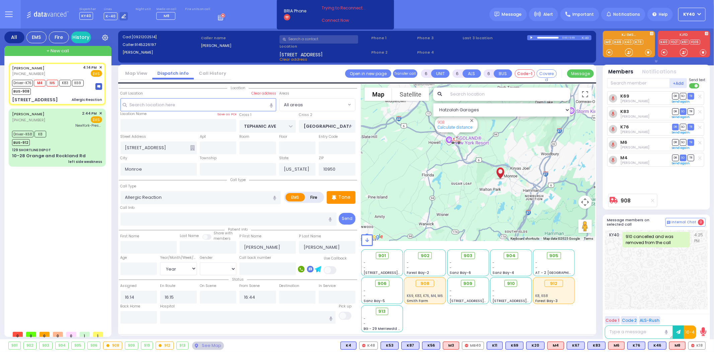
radio input "true"
select select "Year"
select select "Hatzalah Garages"
select select
radio input "true"
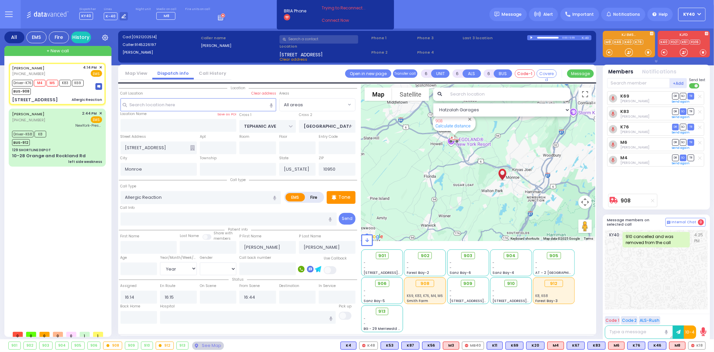
select select "Year"
select select "Hatzalah Garages"
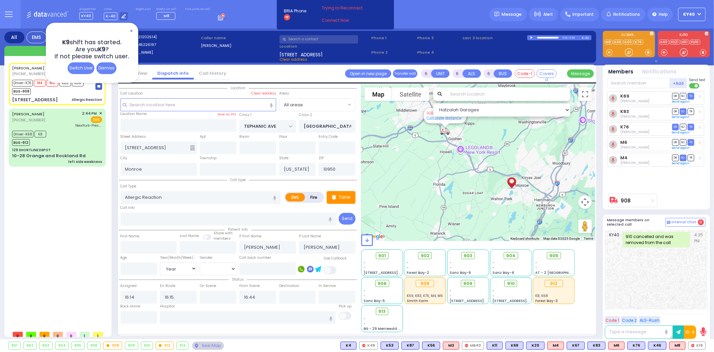
select select
radio input "true"
type input "65"
select select "Year"
select select "[DEMOGRAPHIC_DATA]"
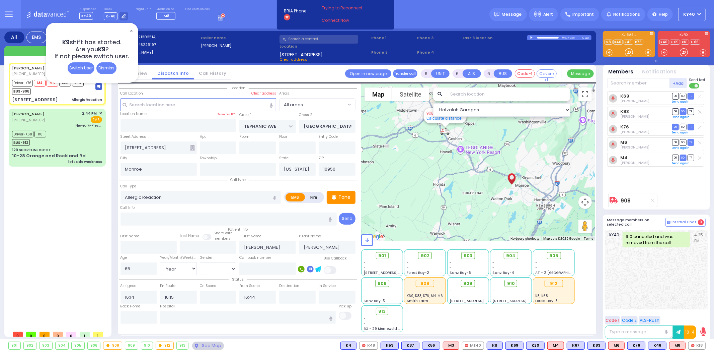
select select "Hatzalah Garages"
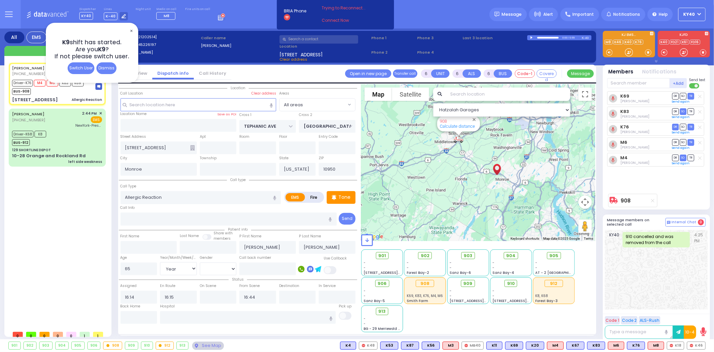
select select
radio input "true"
select select "Year"
select select "[DEMOGRAPHIC_DATA]"
type input "16:20"
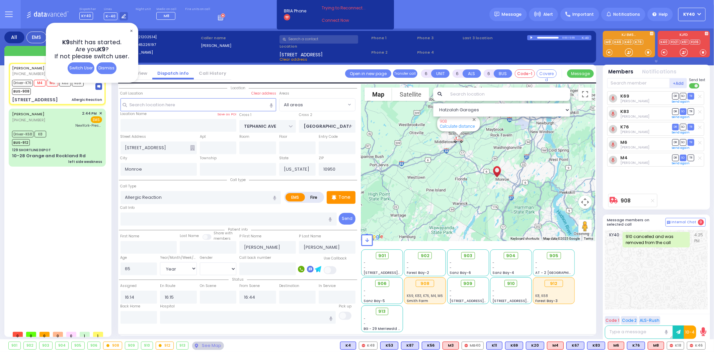
type input "16:35"
type input "17:04"
type input "17:20"
select select "Hatzalah Garages"
select select
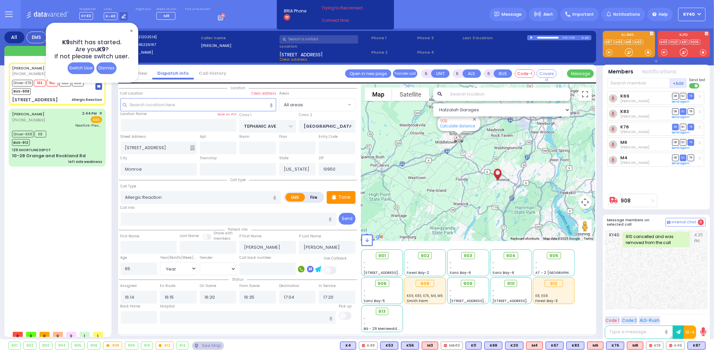
radio input "true"
select select "Year"
select select "[DEMOGRAPHIC_DATA]"
select select "Hatzalah Garages"
select select
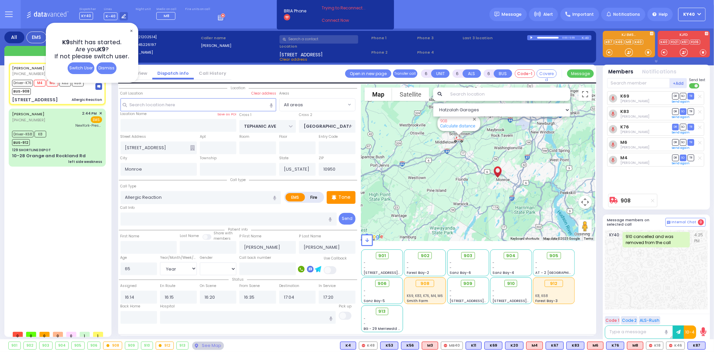
radio input "true"
select select "Year"
select select "[DEMOGRAPHIC_DATA]"
select select "Hatzalah Garages"
select select
